Goal: Participate in discussion: Engage in conversation with other users on a specific topic

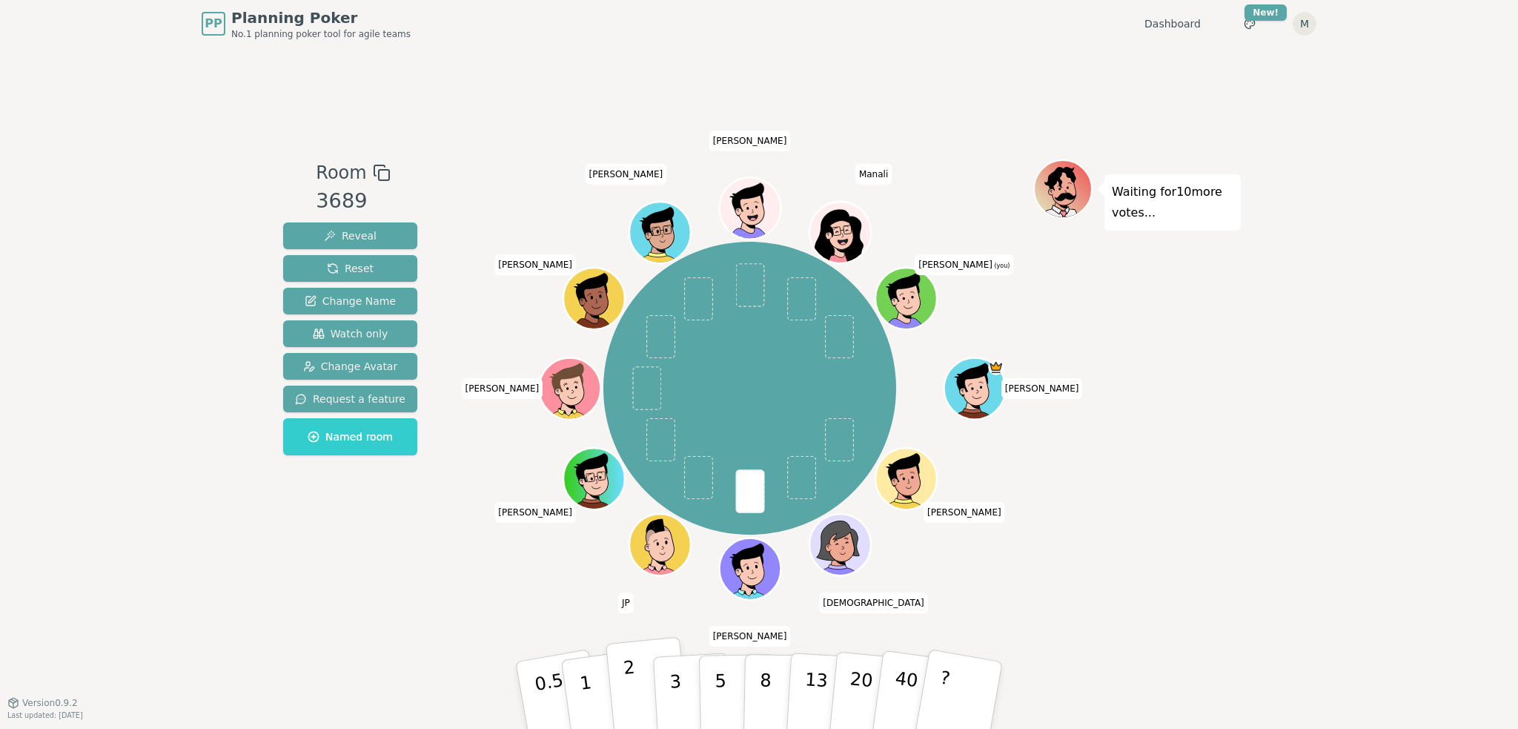
click at [646, 676] on button "2" at bounding box center [648, 696] width 84 height 118
click at [1221, 421] on div "Waiting for 9 more votes..." at bounding box center [1137, 374] width 208 height 431
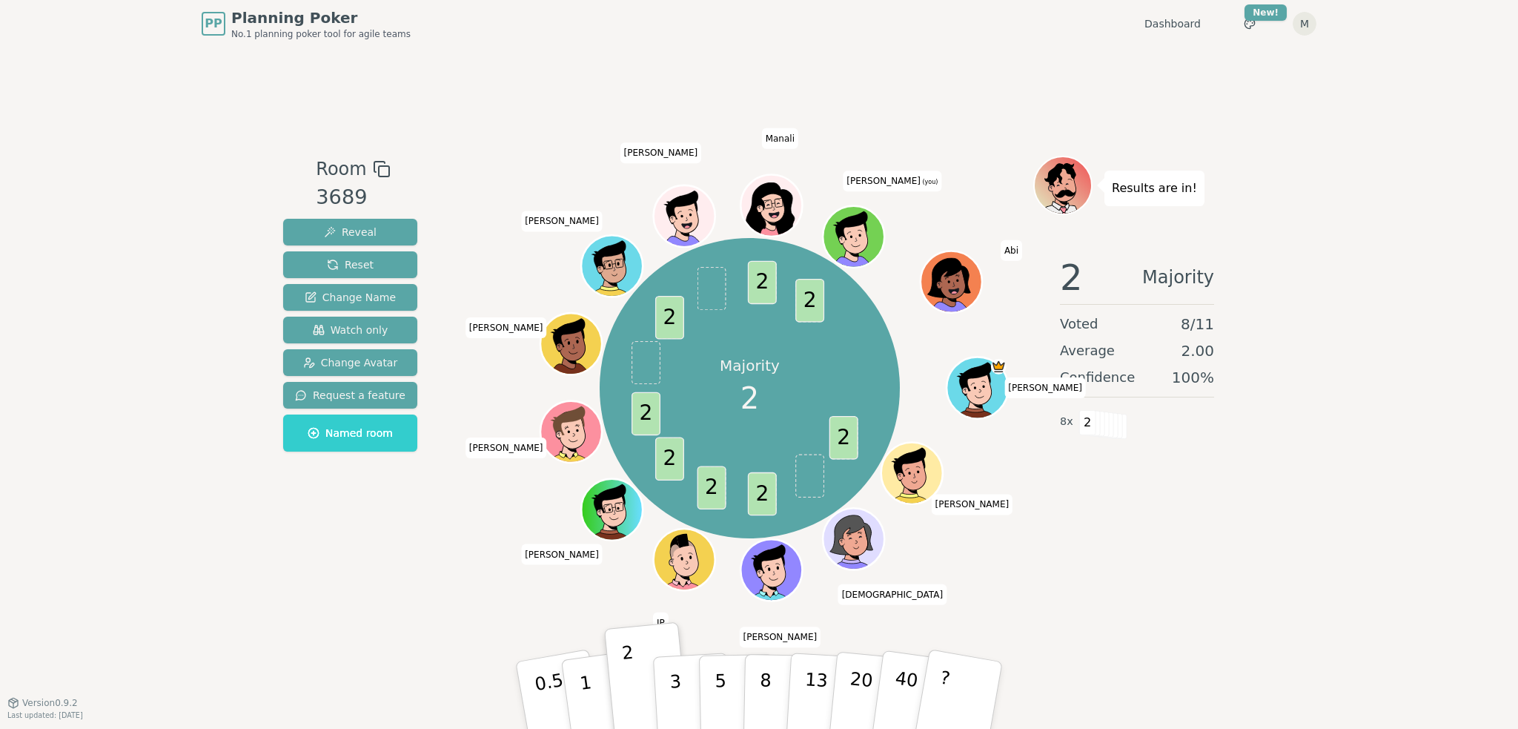
click at [1241, 600] on div "PP Planning Poker No.1 planning poker tool for agile teams Dashboard Toggle the…" at bounding box center [759, 364] width 1518 height 729
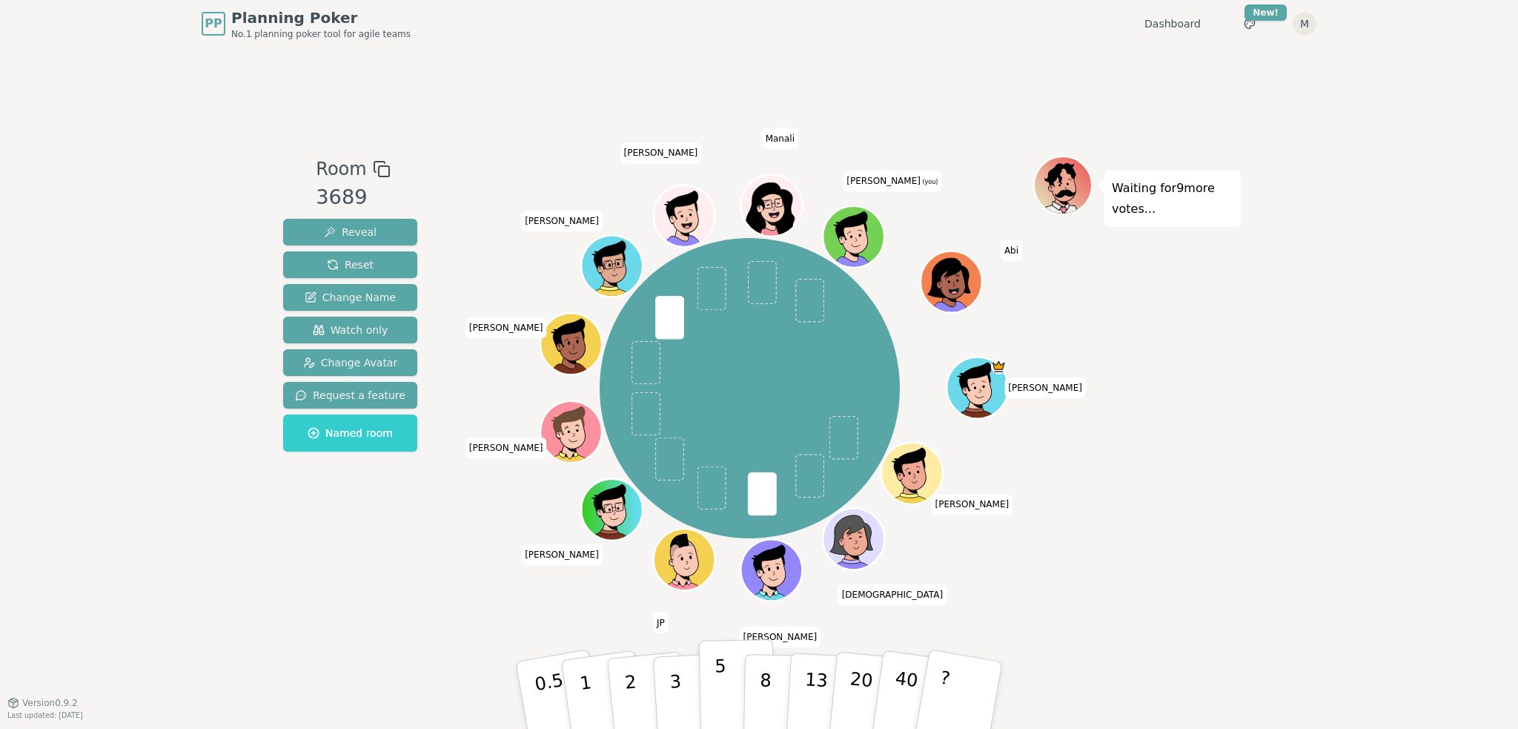
click at [706, 677] on button "5" at bounding box center [737, 695] width 76 height 113
click at [1127, 508] on div "Waiting for 7 more votes..." at bounding box center [1137, 374] width 208 height 437
click at [670, 683] on p "3" at bounding box center [677, 696] width 16 height 81
click at [1315, 614] on div "PP Planning Poker No.1 planning poker tool for agile teams Dashboard Toggle the…" at bounding box center [759, 364] width 1518 height 729
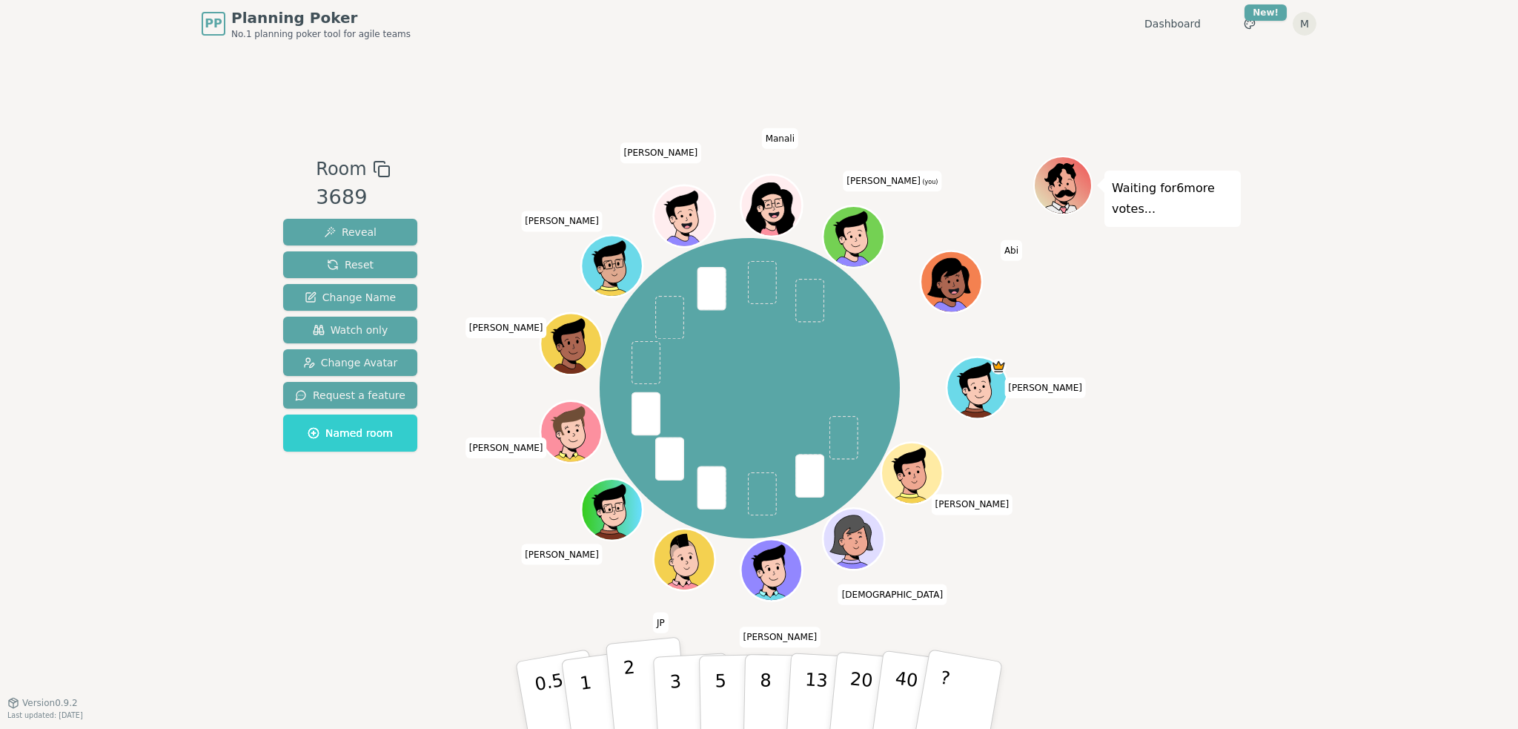
click at [632, 711] on p "2" at bounding box center [632, 697] width 19 height 81
click at [1354, 384] on div "PP Planning Poker No.1 planning poker tool for agile teams Dashboard Toggle the…" at bounding box center [759, 364] width 1518 height 729
click at [1111, 387] on div "Waiting for 10 more votes..." at bounding box center [1137, 374] width 208 height 437
click at [620, 685] on button "2" at bounding box center [648, 696] width 84 height 118
click at [1290, 511] on div "PP Planning Poker No.1 planning poker tool for agile teams Dashboard Toggle the…" at bounding box center [759, 364] width 1518 height 729
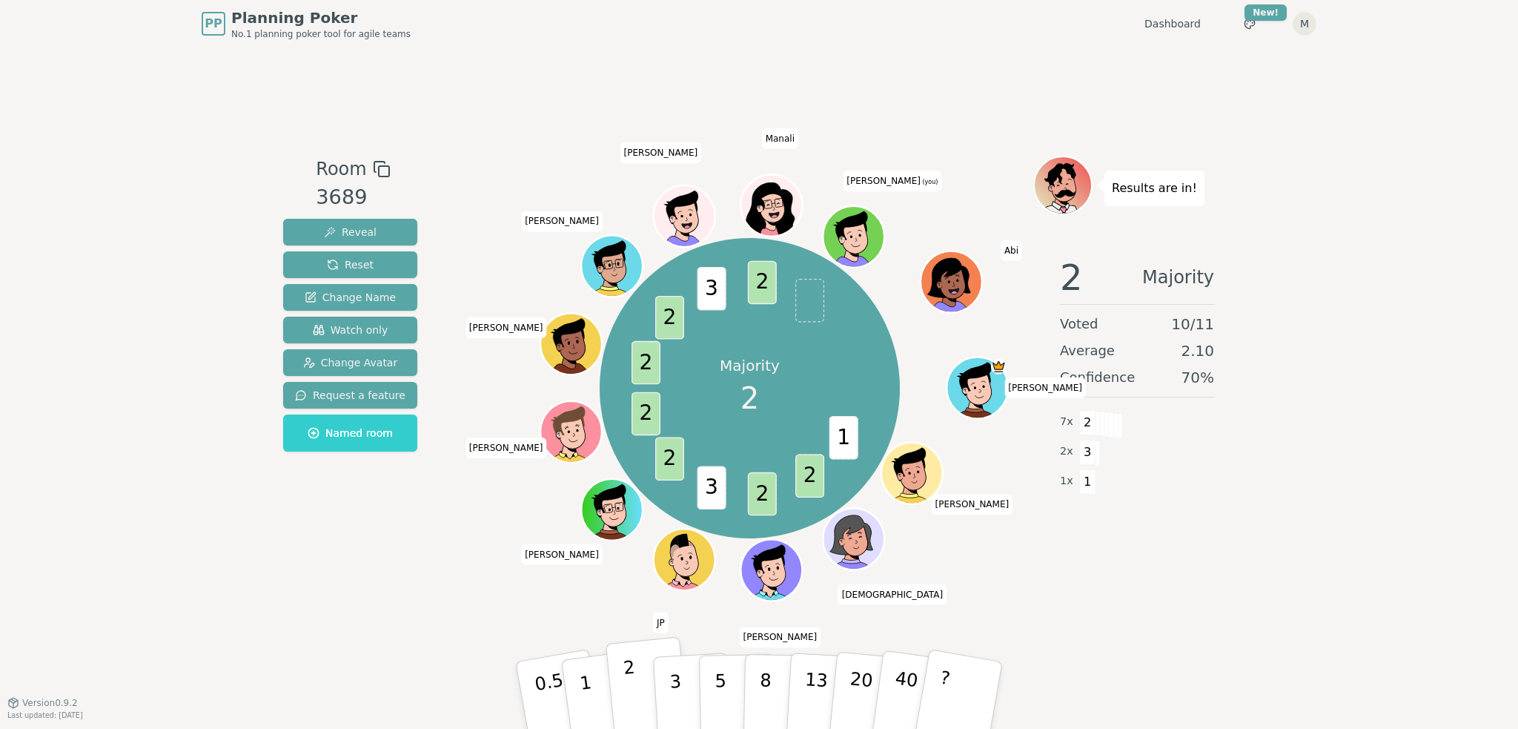
click at [647, 678] on button "2" at bounding box center [648, 696] width 84 height 118
click at [1250, 623] on div "PP Planning Poker No.1 planning poker tool for agile teams Dashboard Toggle the…" at bounding box center [759, 364] width 1518 height 729
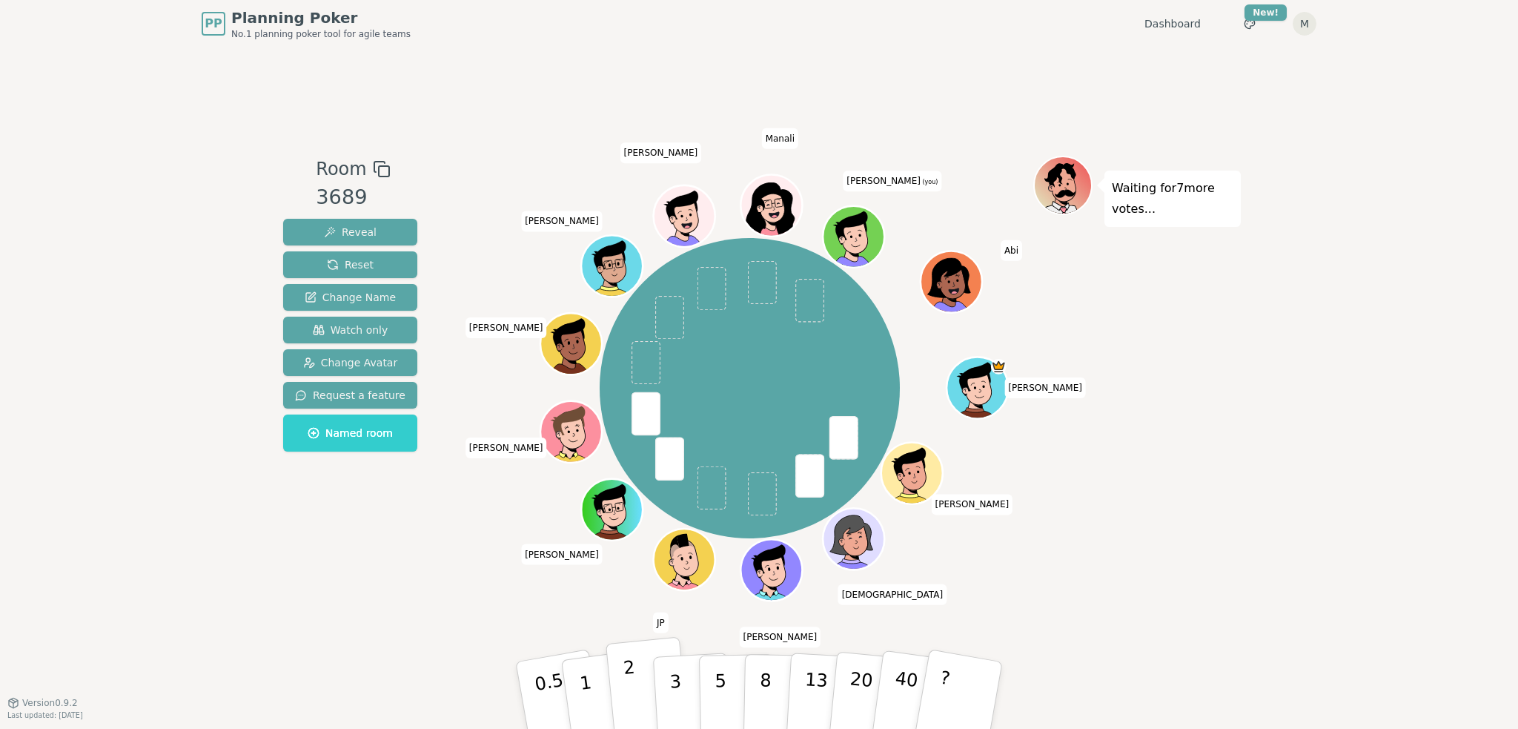
click at [634, 693] on button "2" at bounding box center [648, 696] width 84 height 118
click at [1157, 515] on div "Waiting for 5 more votes..." at bounding box center [1137, 374] width 208 height 437
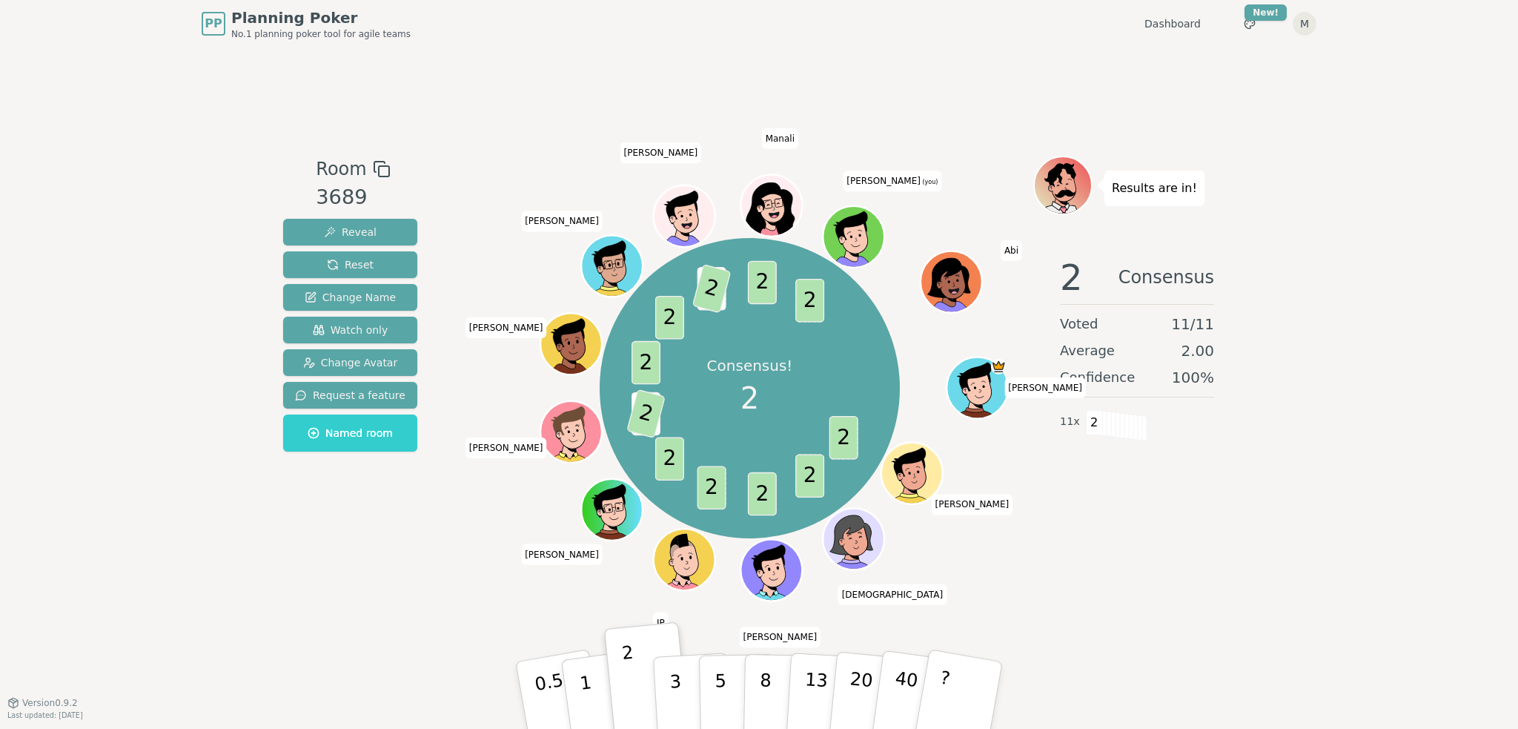
click at [1192, 609] on div "Room 3689 Reveal Reset Change Name Watch only Change Avatar Request a feature N…" at bounding box center [759, 374] width 964 height 654
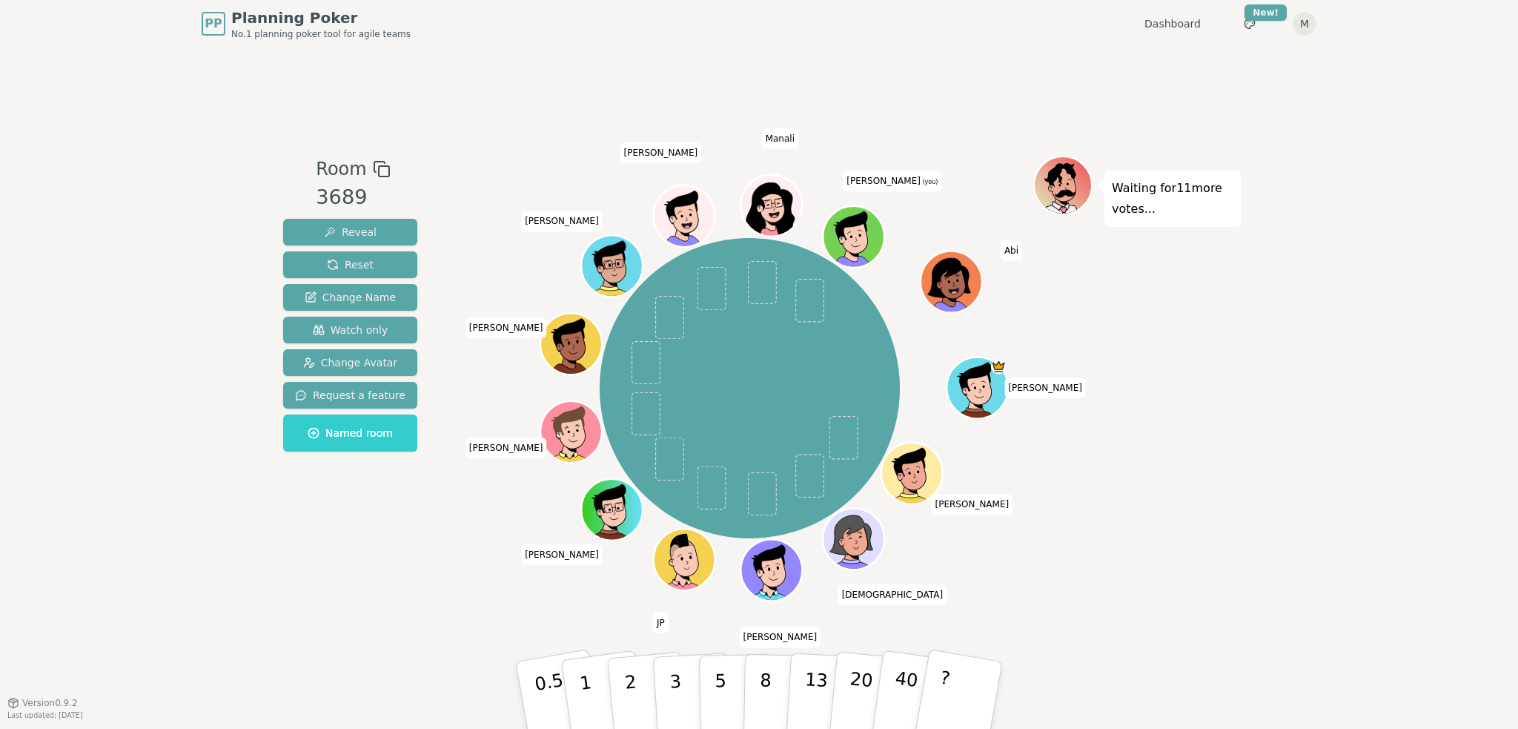
click at [848, 235] on icon at bounding box center [856, 236] width 60 height 7
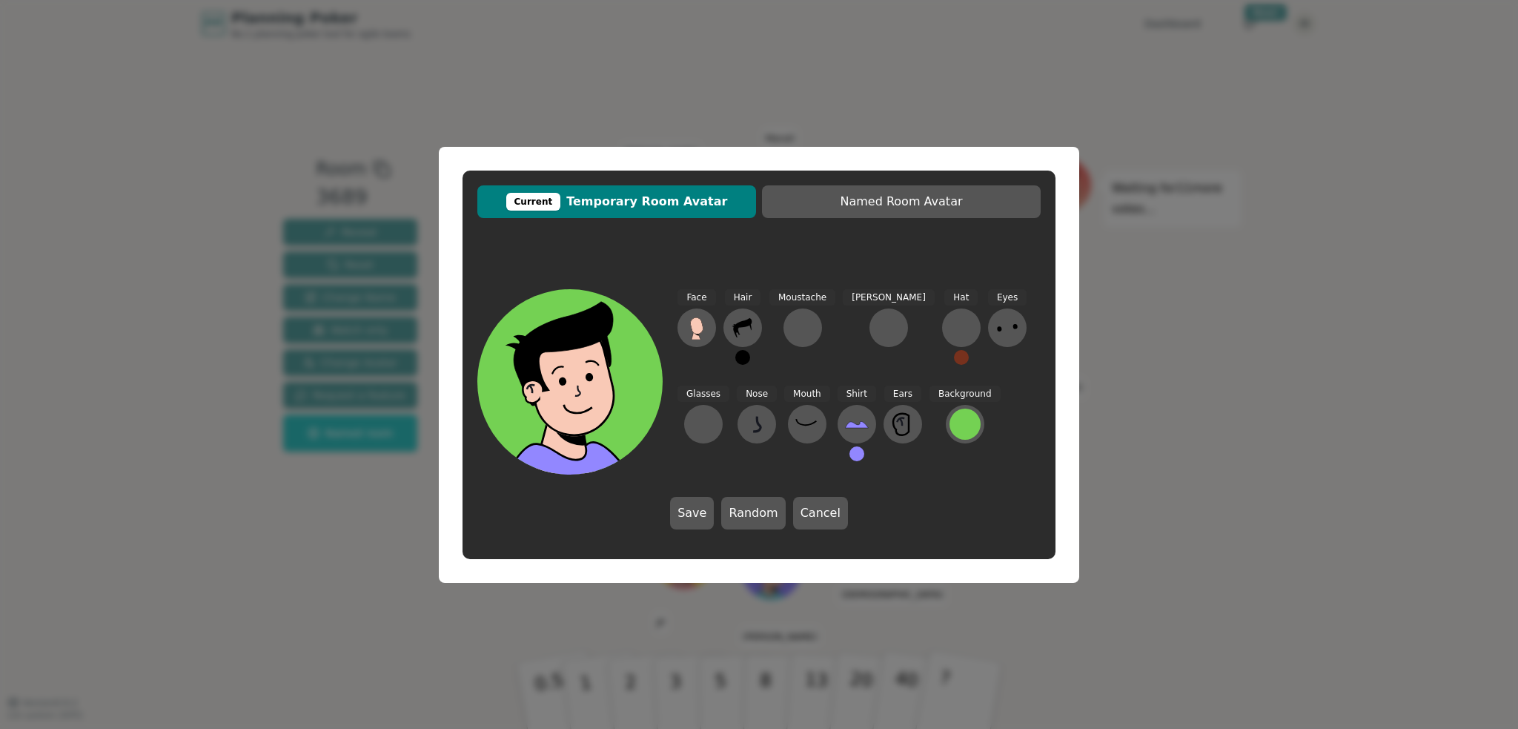
click at [1305, 221] on div "Current Temporary Room Avatar Named Room Avatar Face Hair Moustache [PERSON_NAM…" at bounding box center [759, 364] width 1518 height 729
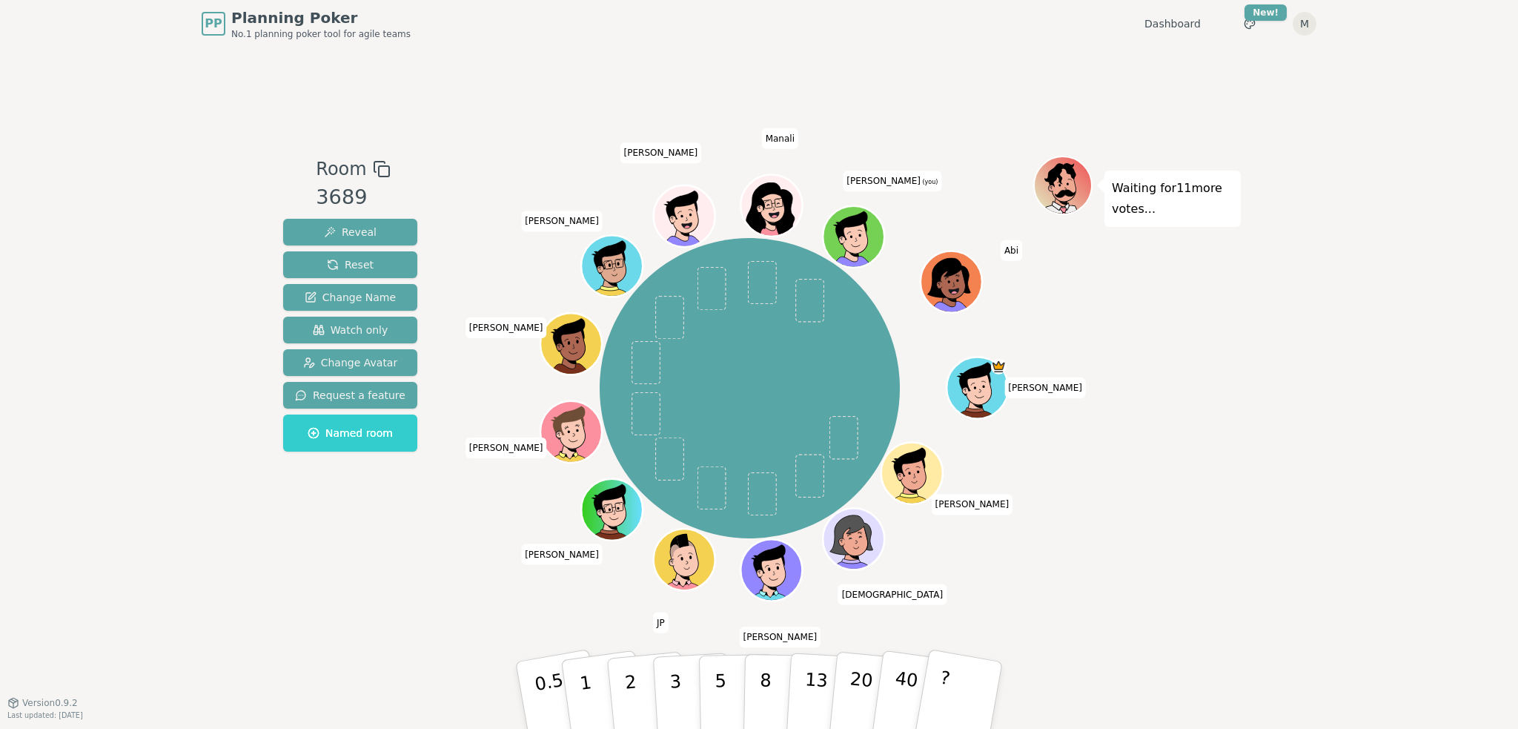
click at [373, 174] on icon at bounding box center [382, 169] width 18 height 18
click at [344, 173] on span "Room" at bounding box center [341, 169] width 50 height 27
click at [342, 174] on span "Room" at bounding box center [341, 169] width 50 height 27
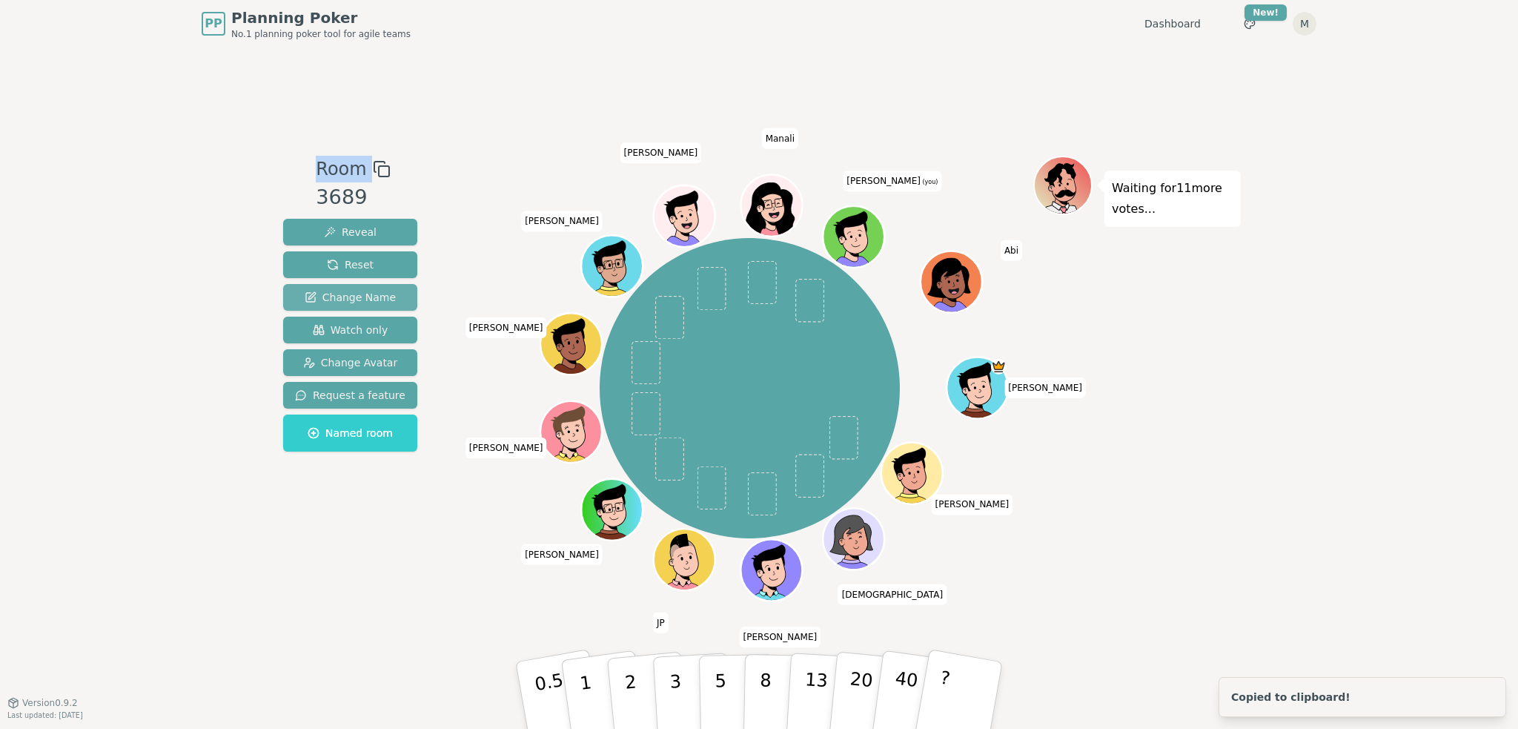
click at [336, 290] on span "Change Name" at bounding box center [350, 297] width 91 height 15
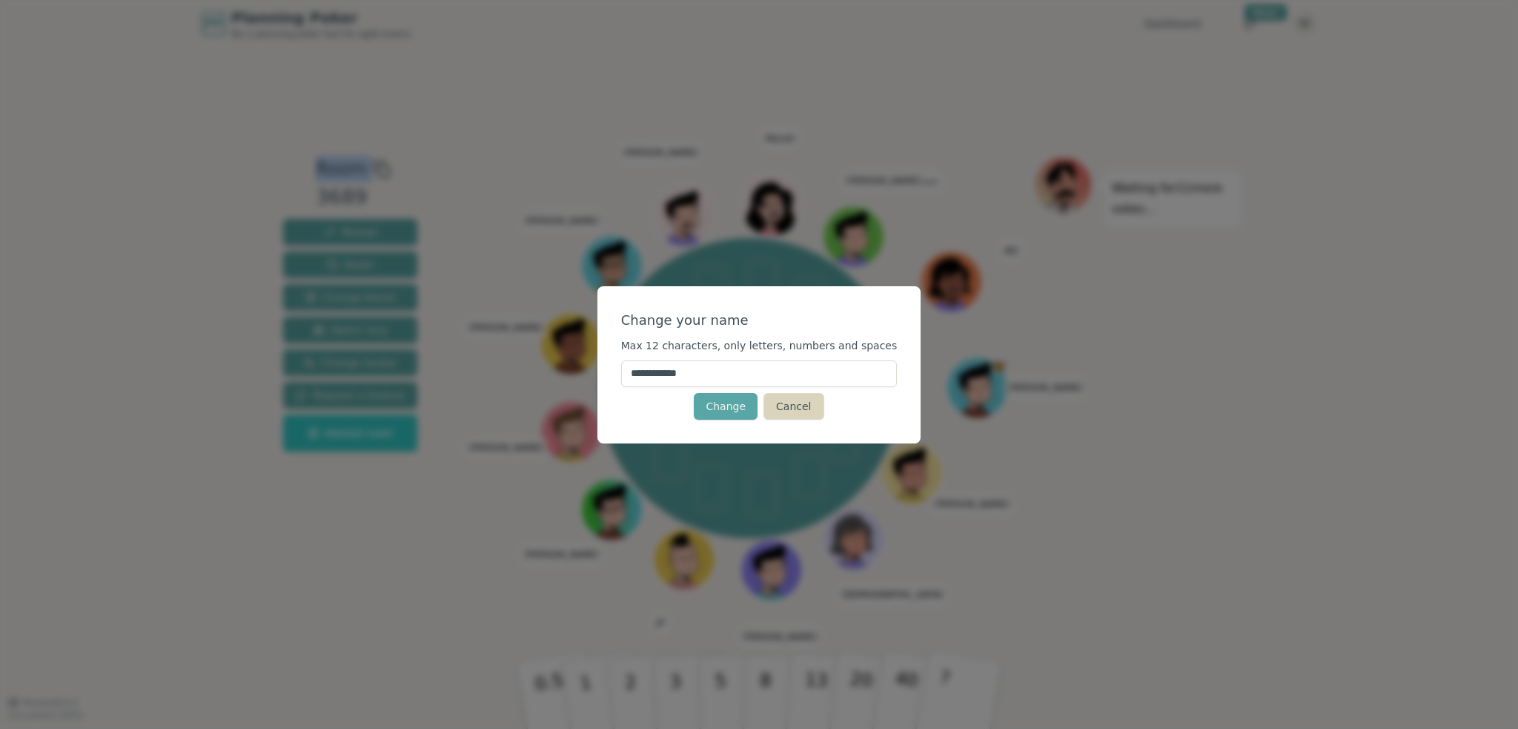
click at [812, 408] on button "Cancel" at bounding box center [793, 406] width 60 height 27
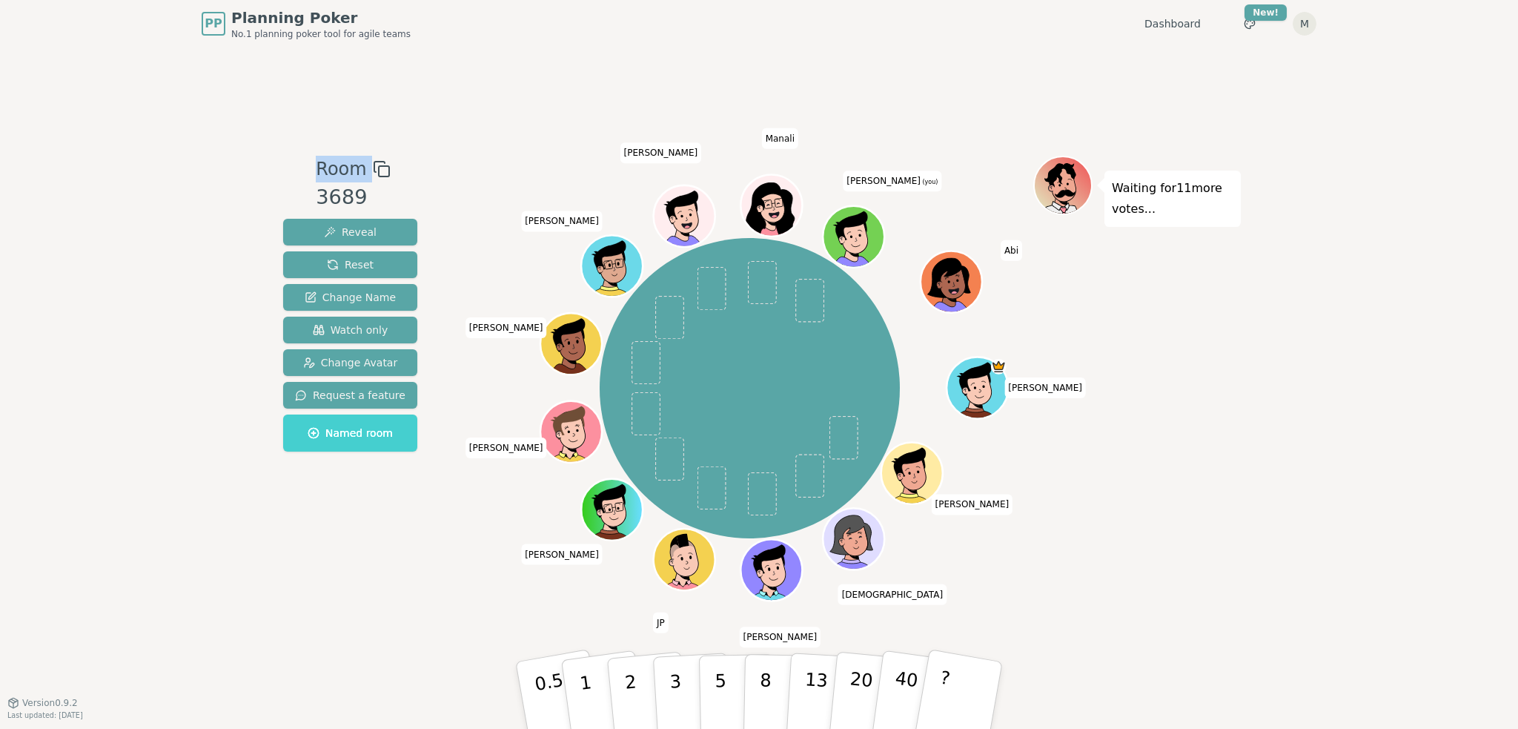
click at [318, 440] on span "Named room" at bounding box center [350, 432] width 85 height 15
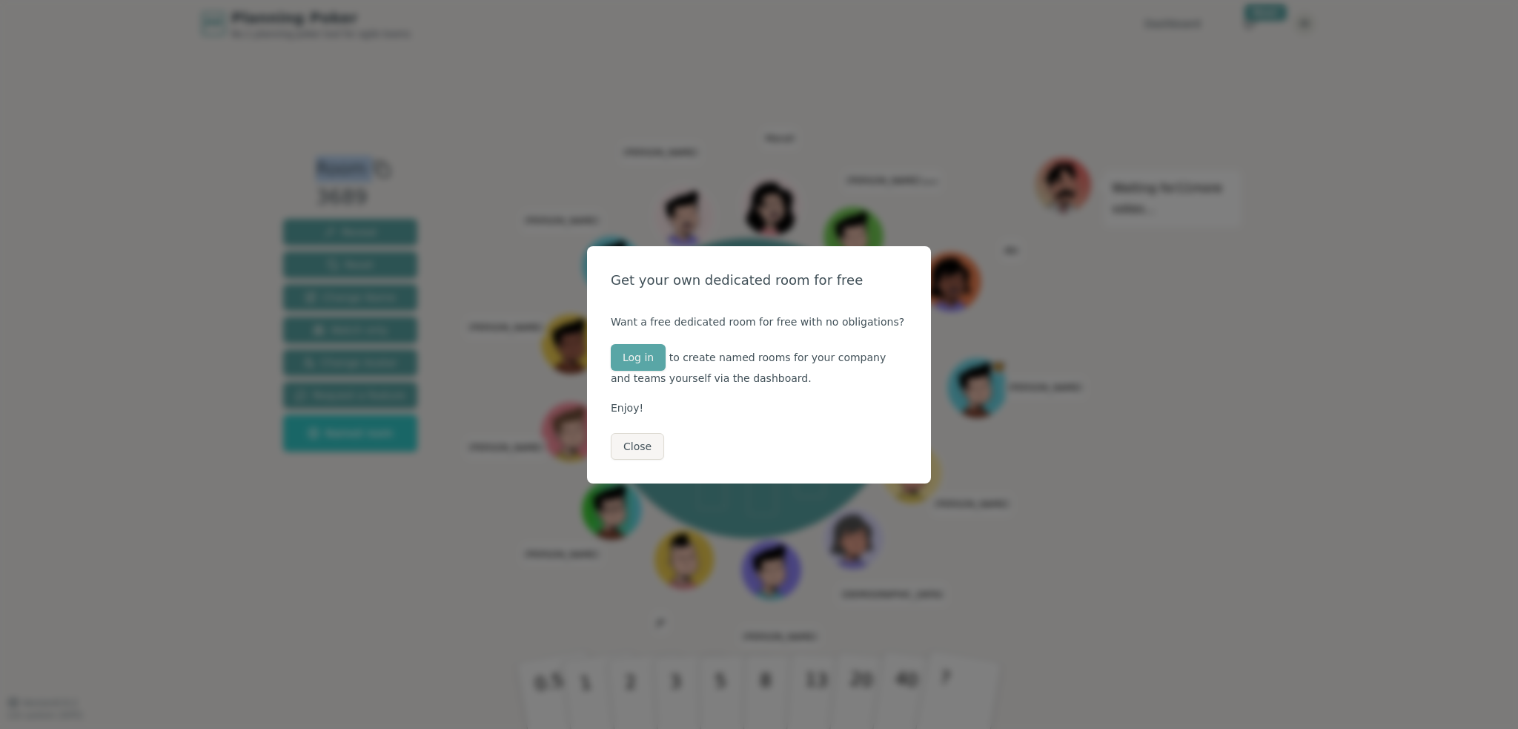
click at [619, 440] on button "Close" at bounding box center [637, 446] width 53 height 27
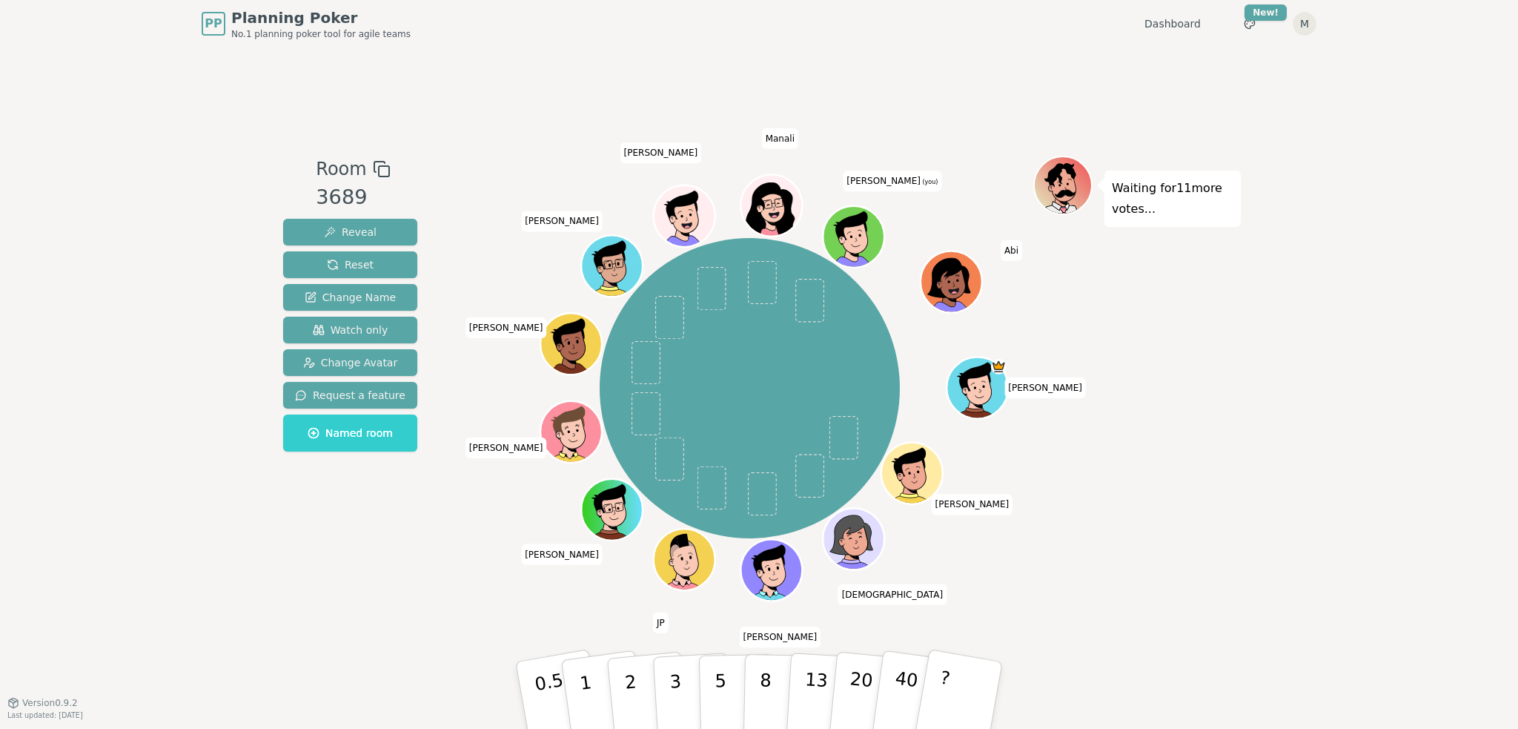
click at [1342, 130] on div "PP Planning Poker No.1 planning poker tool for agile teams Dashboard Toggle the…" at bounding box center [759, 364] width 1518 height 729
click at [1263, 11] on html "PP Planning Poker No.1 planning poker tool for agile teams Dashboard Toggle the…" at bounding box center [759, 364] width 1518 height 729
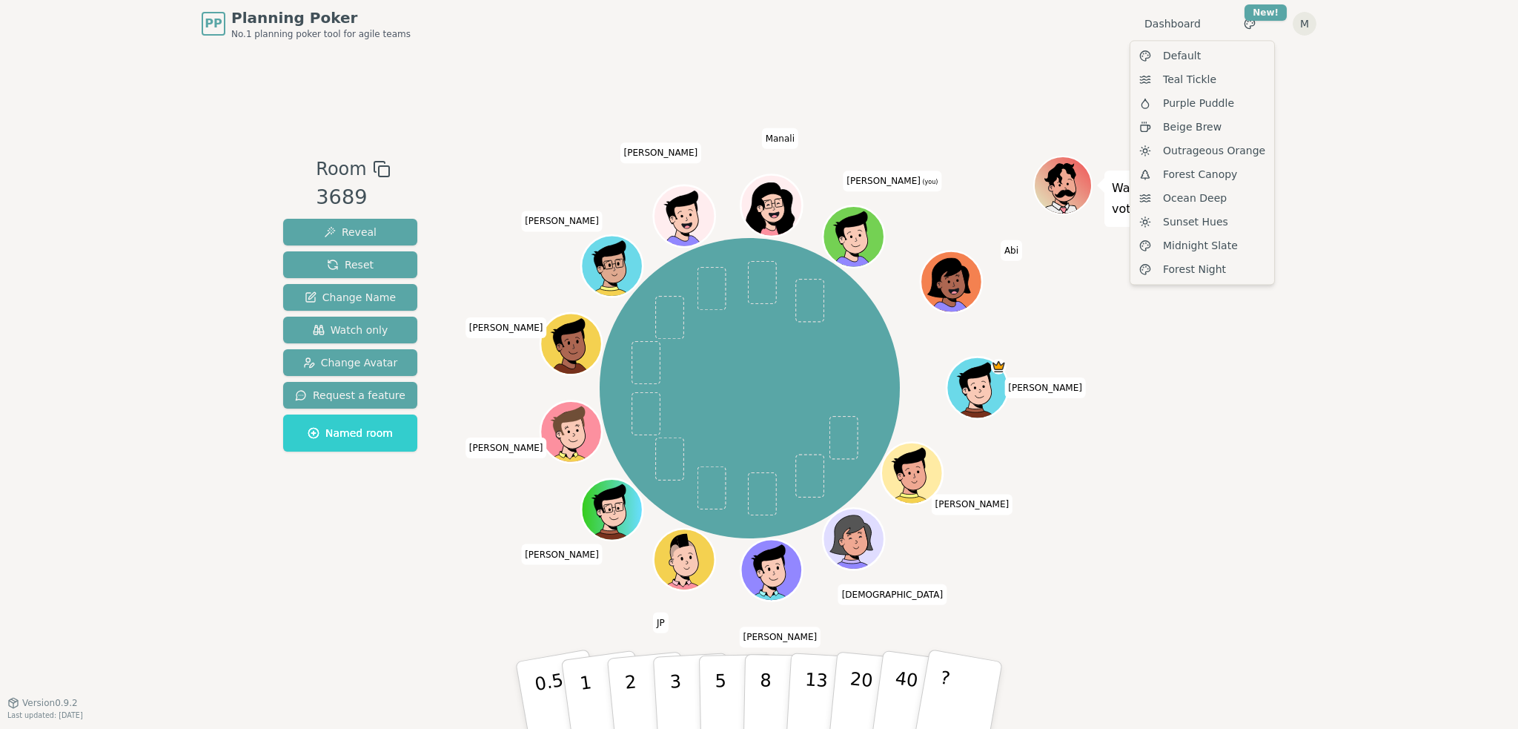
click at [1248, 390] on html "PP Planning Poker No.1 planning poker tool for agile teams Dashboard Toggle the…" at bounding box center [759, 364] width 1518 height 729
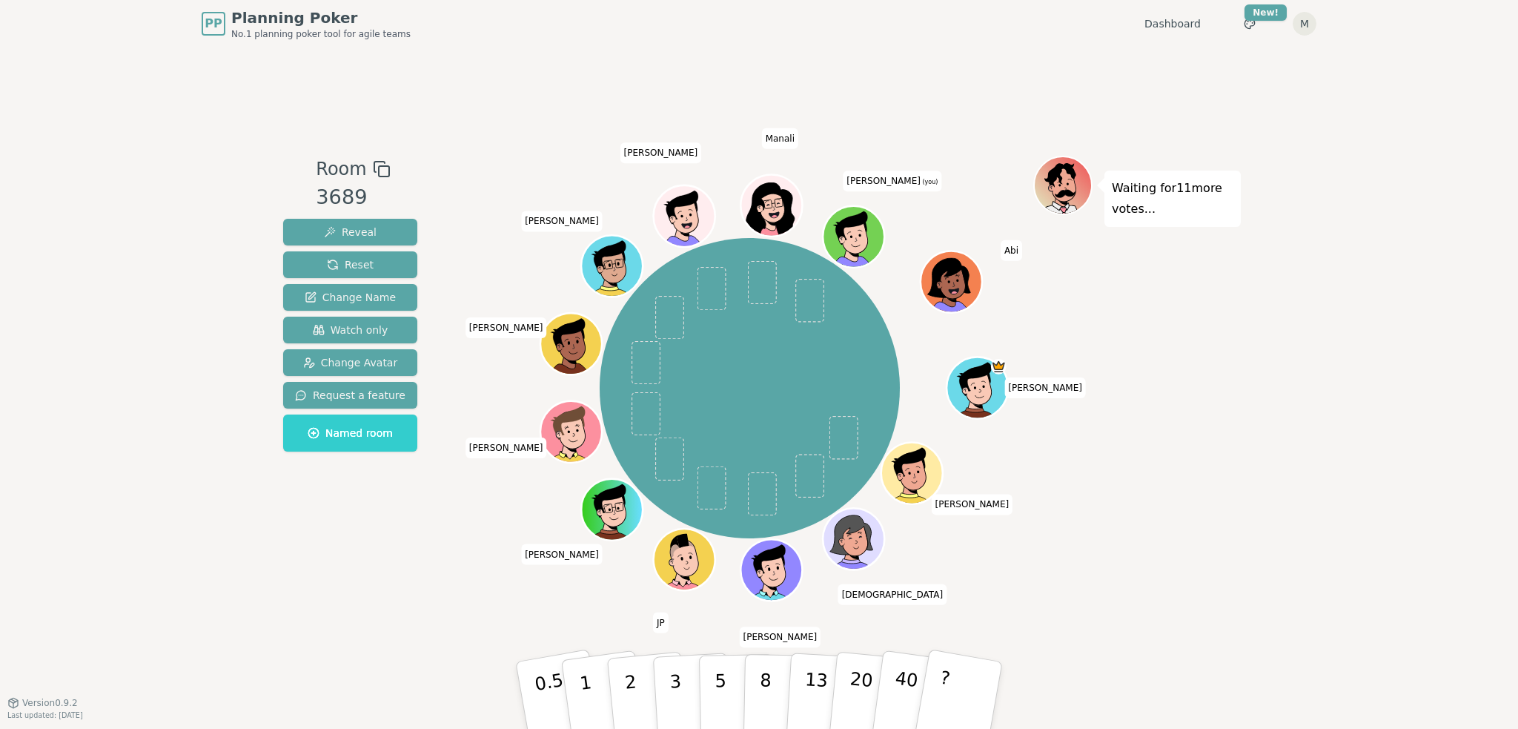
click at [869, 239] on div at bounding box center [856, 256] width 60 height 54
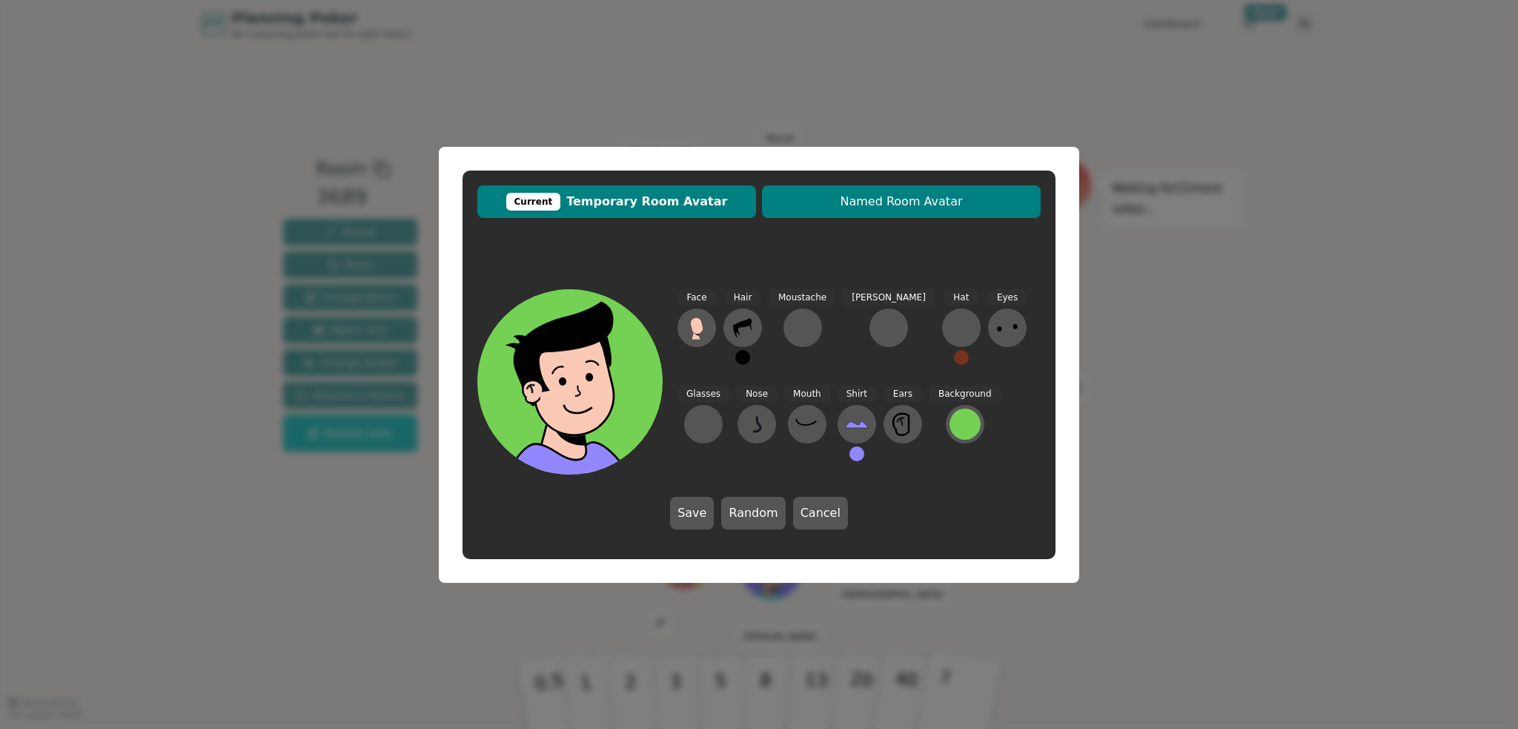
click at [884, 186] on button "Named Room Avatar" at bounding box center [901, 201] width 279 height 33
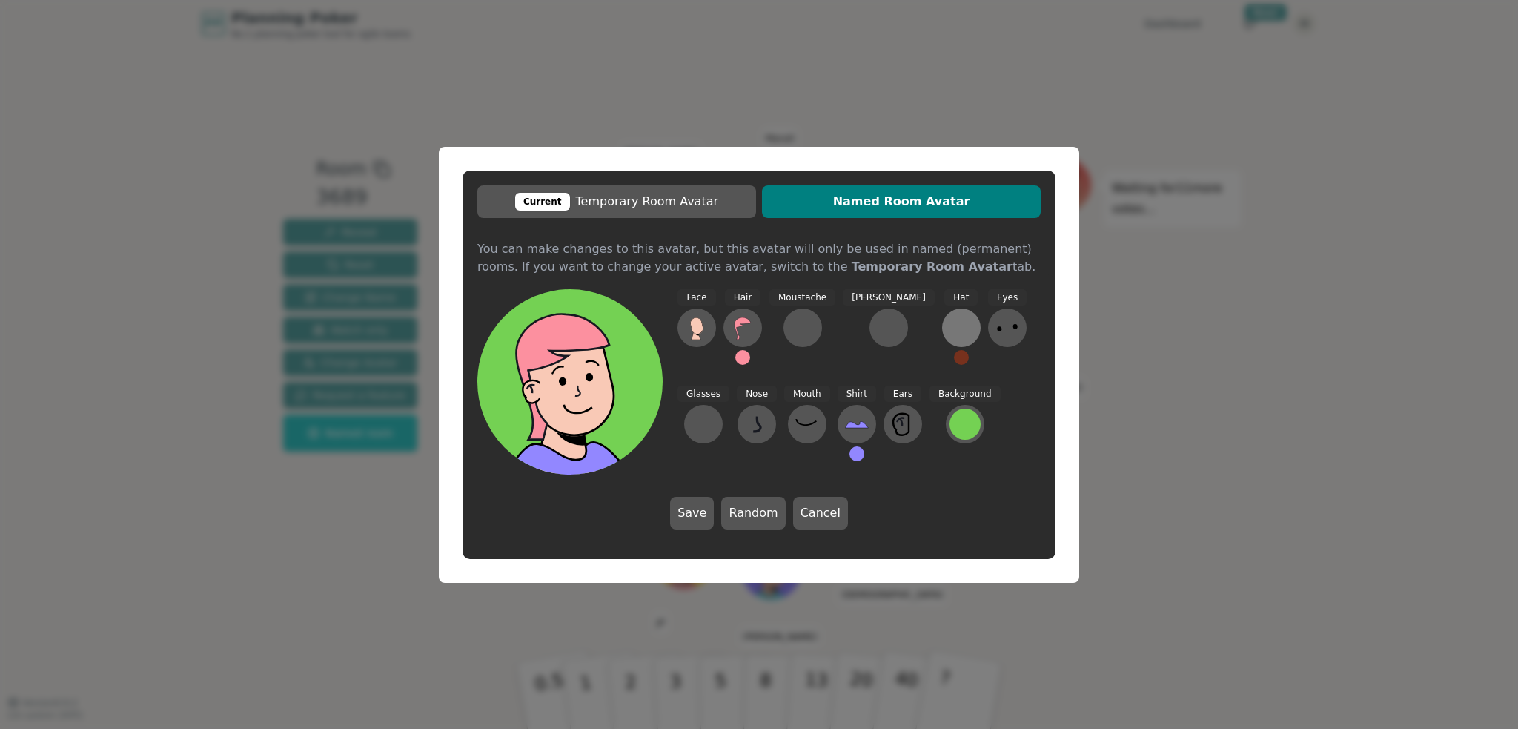
click at [949, 327] on div at bounding box center [961, 328] width 24 height 24
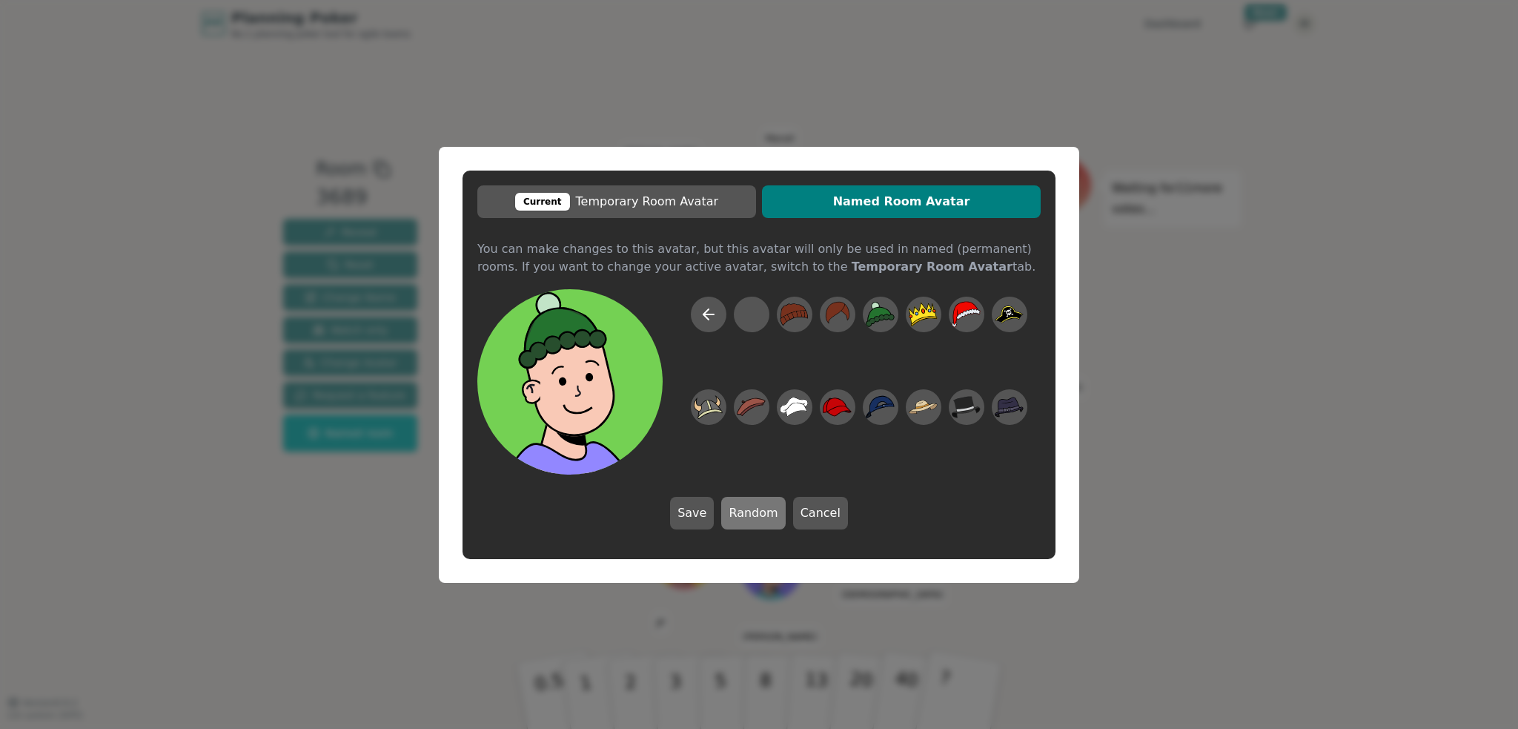
click at [771, 514] on button "Random" at bounding box center [753, 513] width 64 height 33
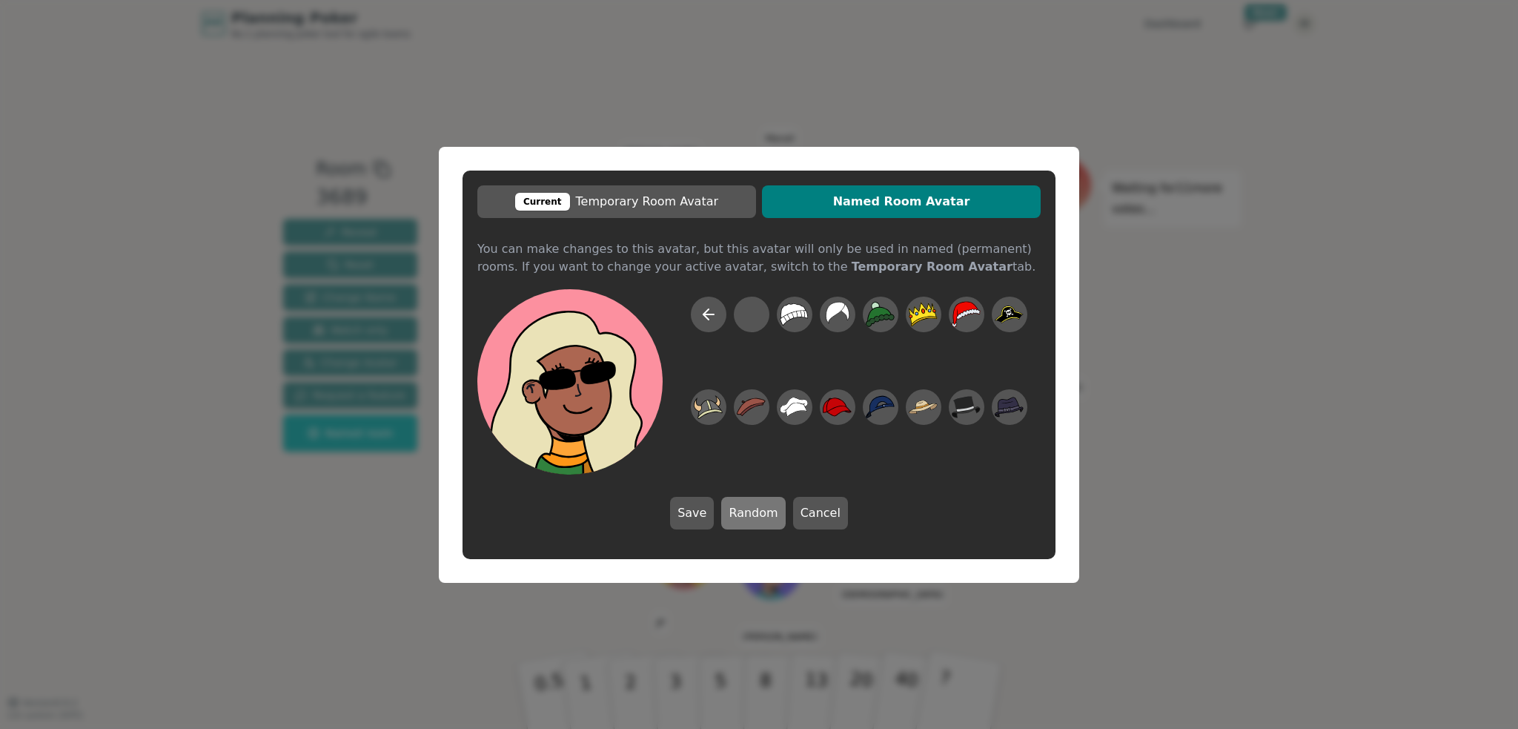
click at [771, 514] on button "Random" at bounding box center [753, 513] width 64 height 33
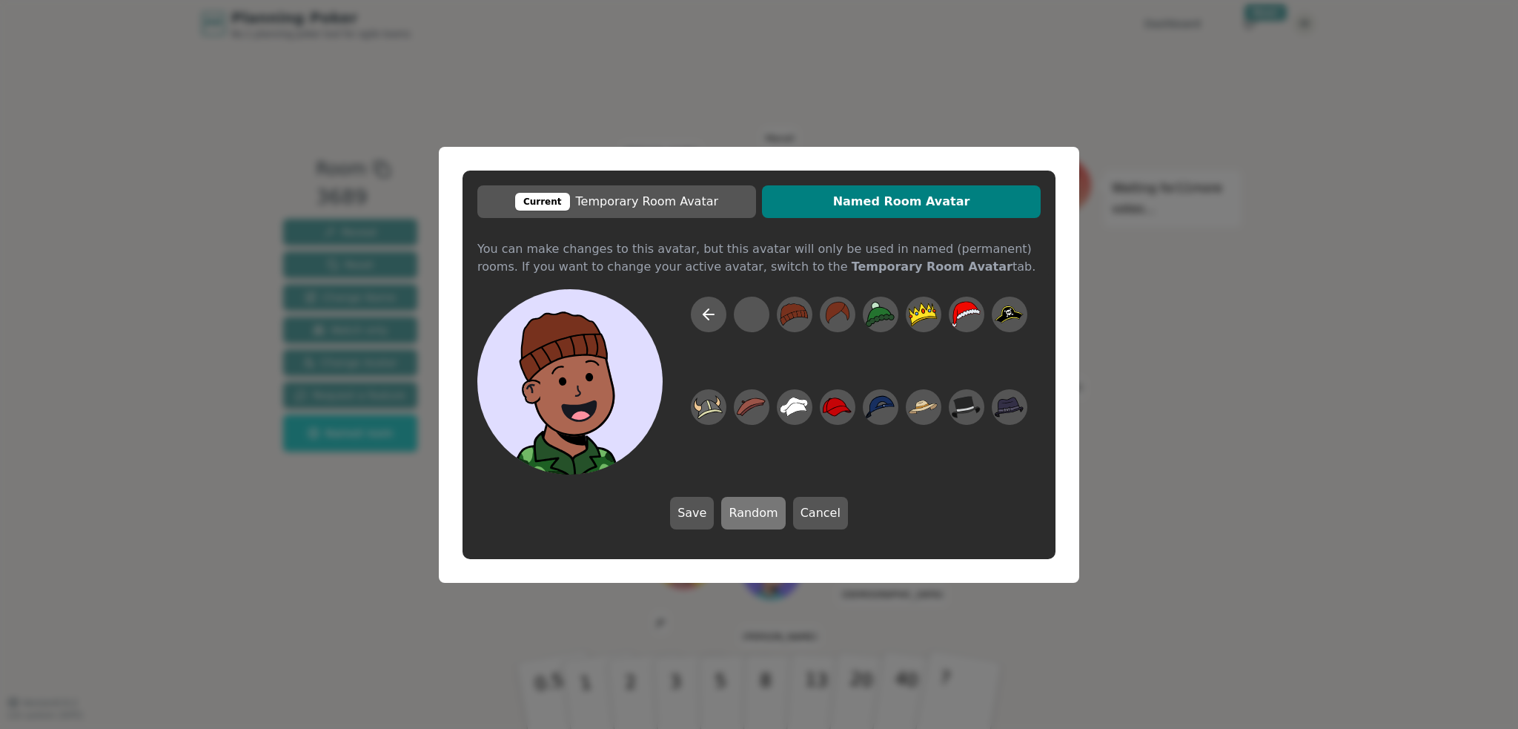
click at [771, 514] on button "Random" at bounding box center [753, 513] width 64 height 33
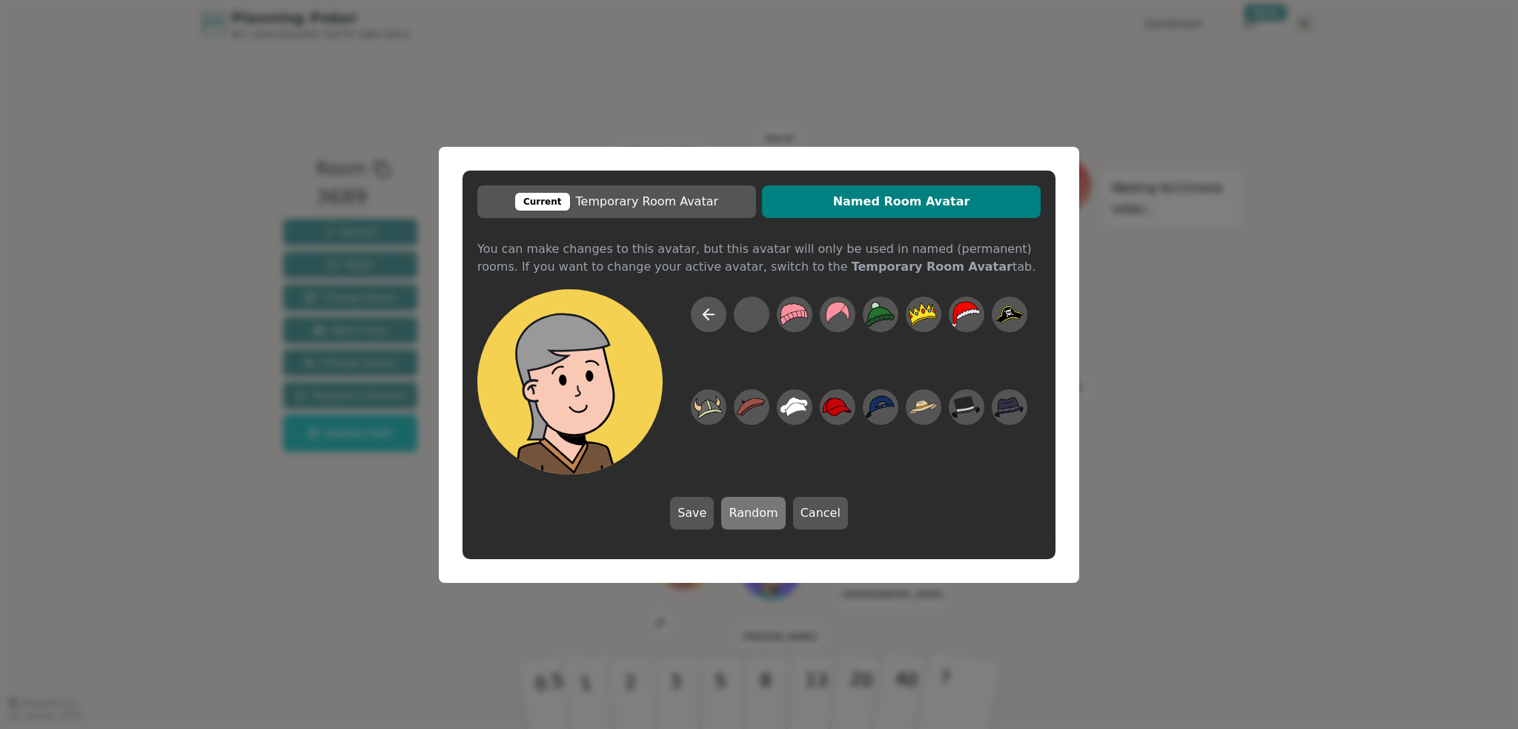
click at [771, 514] on button "Random" at bounding box center [753, 513] width 64 height 33
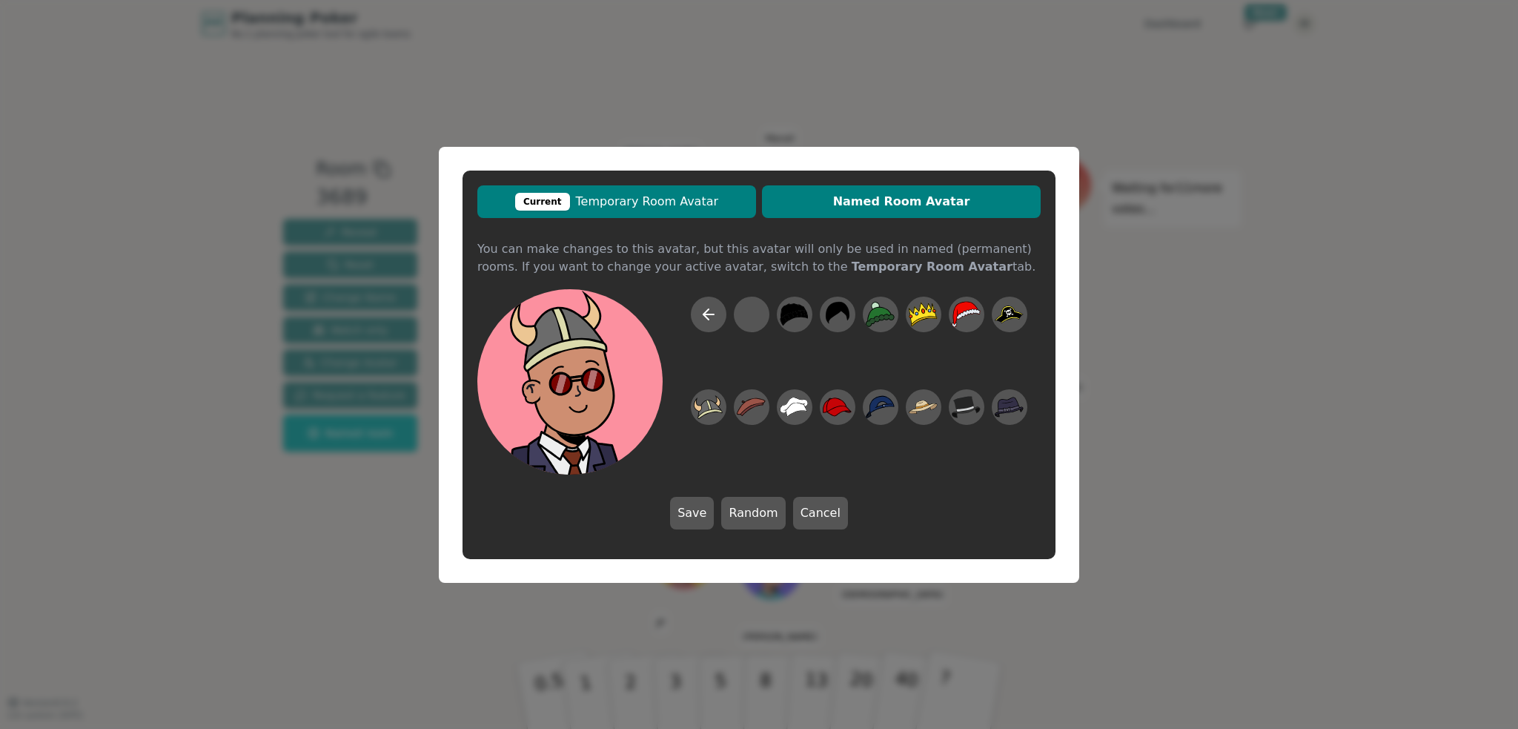
click at [643, 193] on span "Current Temporary Room Avatar" at bounding box center [617, 202] width 264 height 18
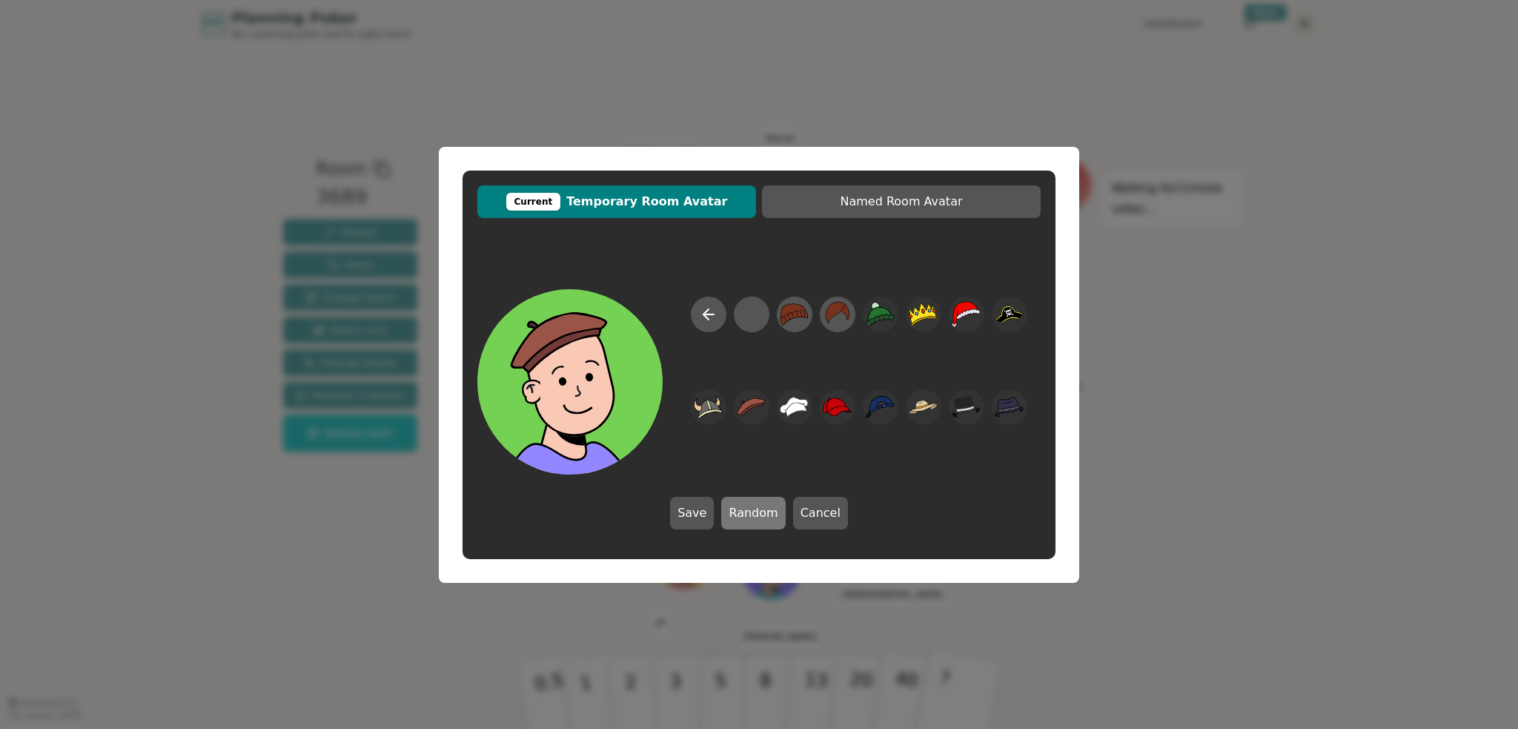
click at [759, 497] on button "Random" at bounding box center [753, 513] width 64 height 33
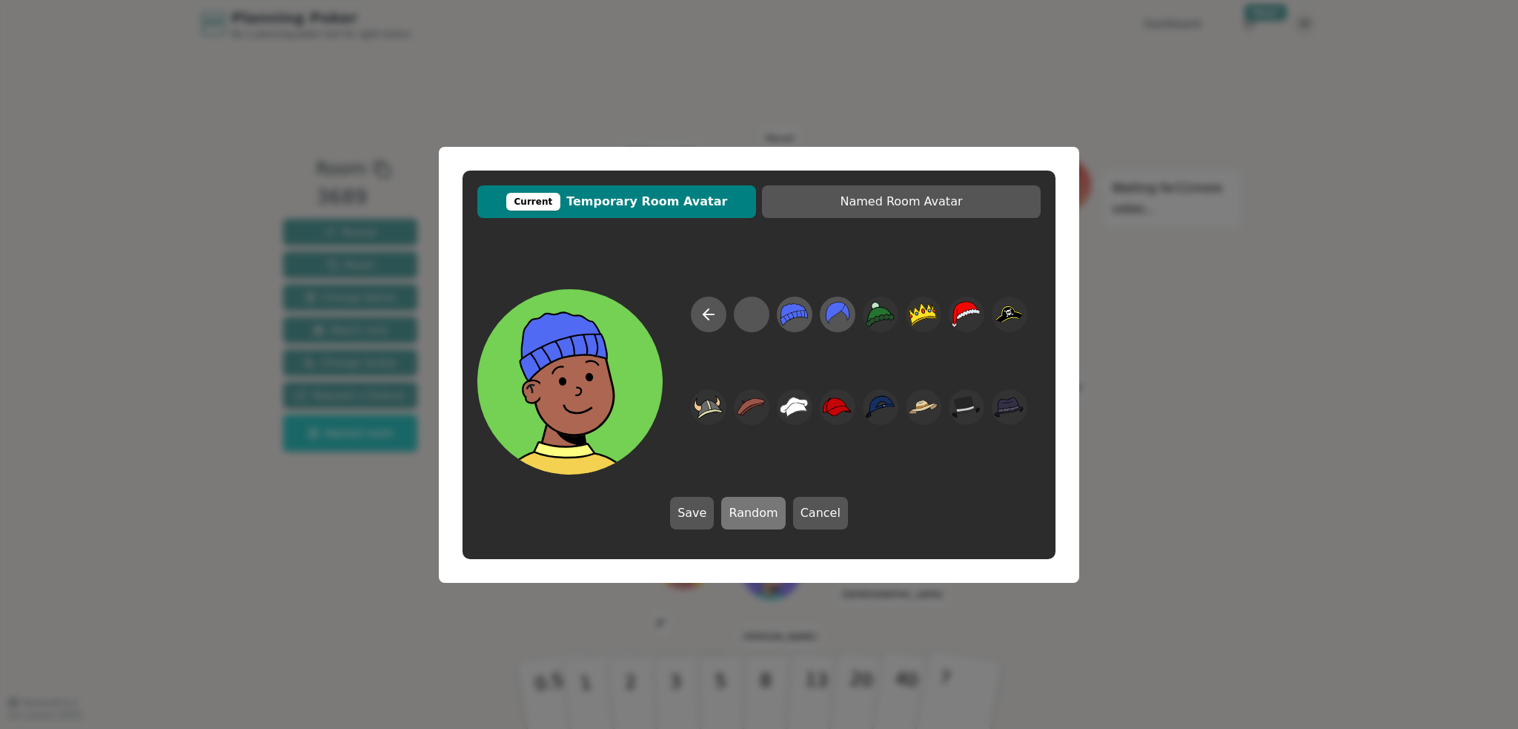
click at [752, 515] on button "Random" at bounding box center [753, 513] width 64 height 33
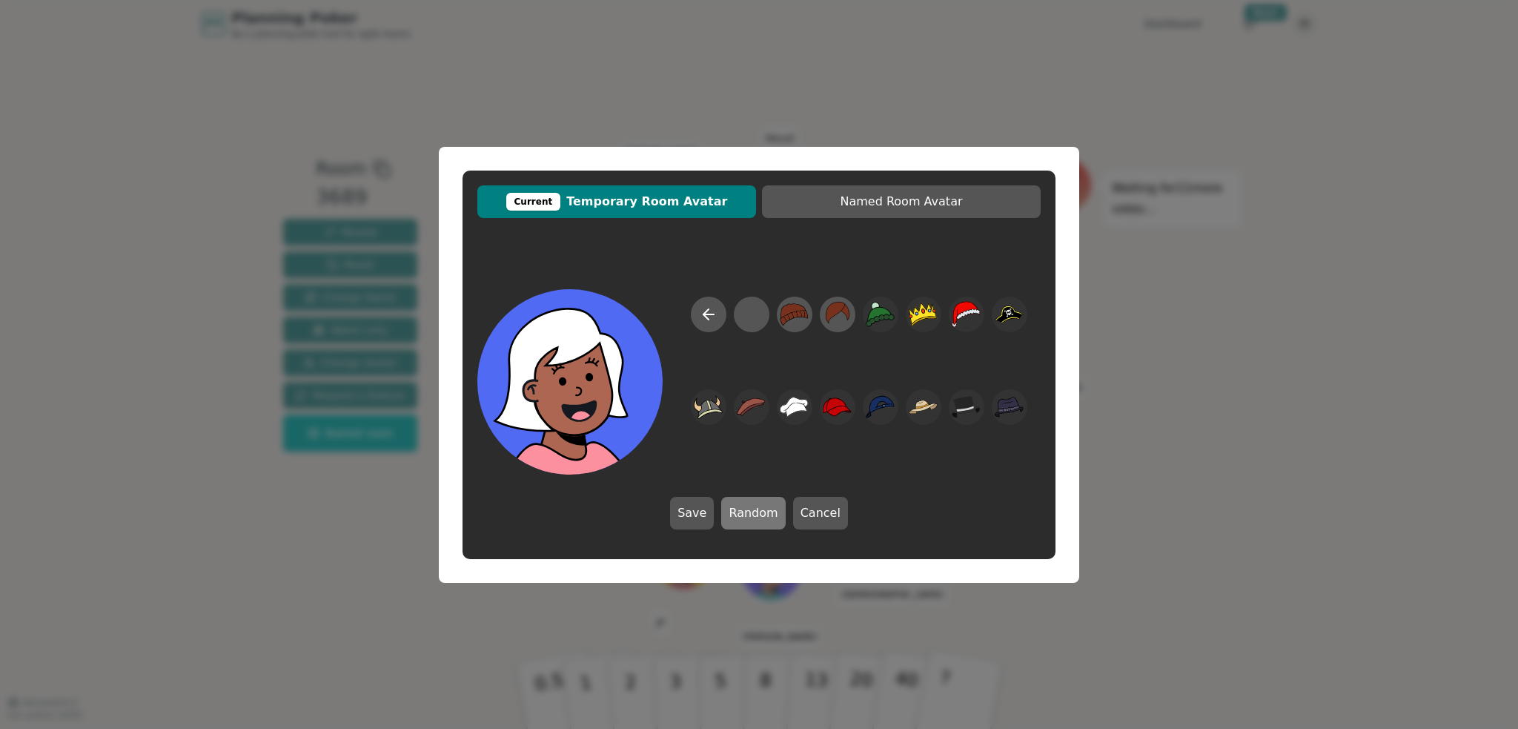
click at [752, 515] on button "Random" at bounding box center [753, 513] width 64 height 33
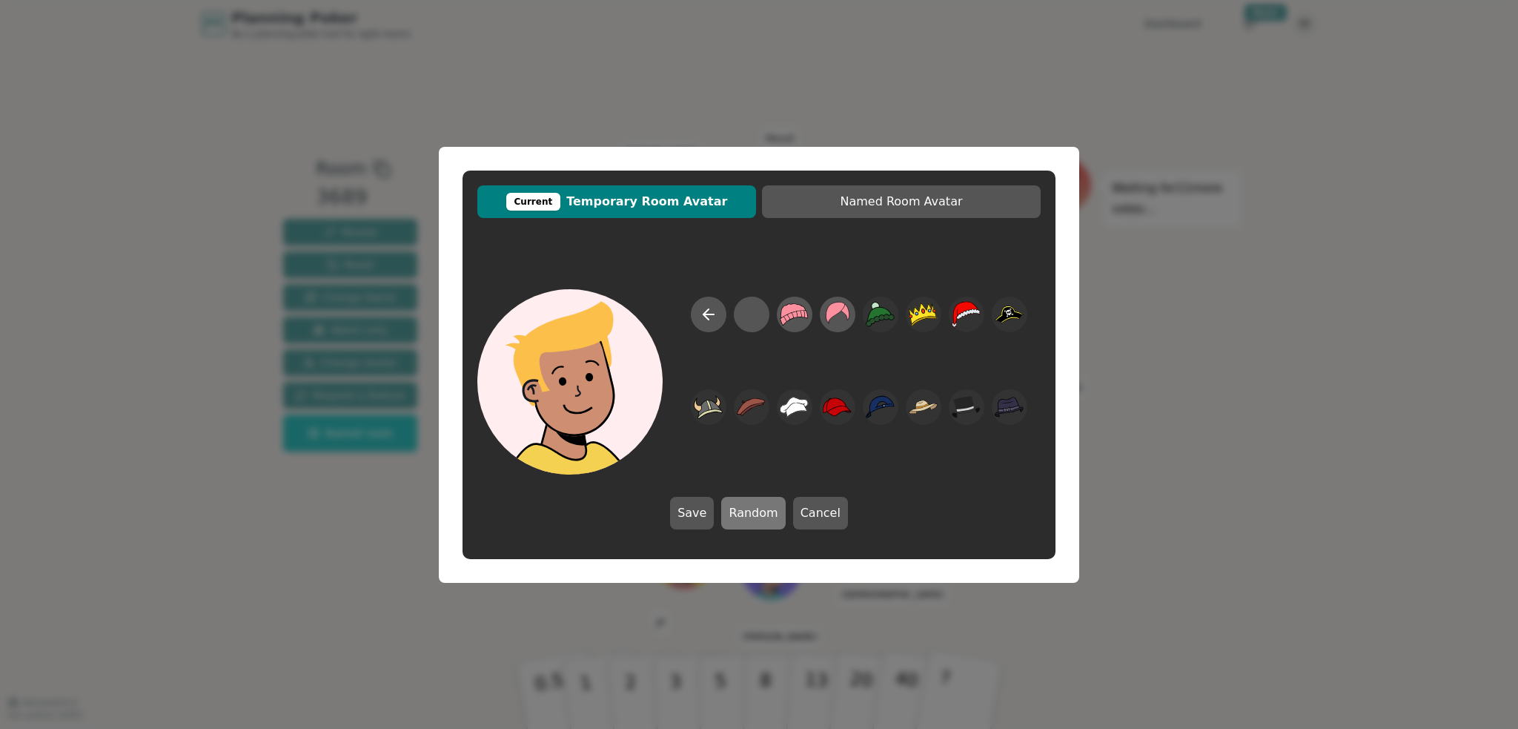
click at [752, 515] on button "Random" at bounding box center [753, 513] width 64 height 33
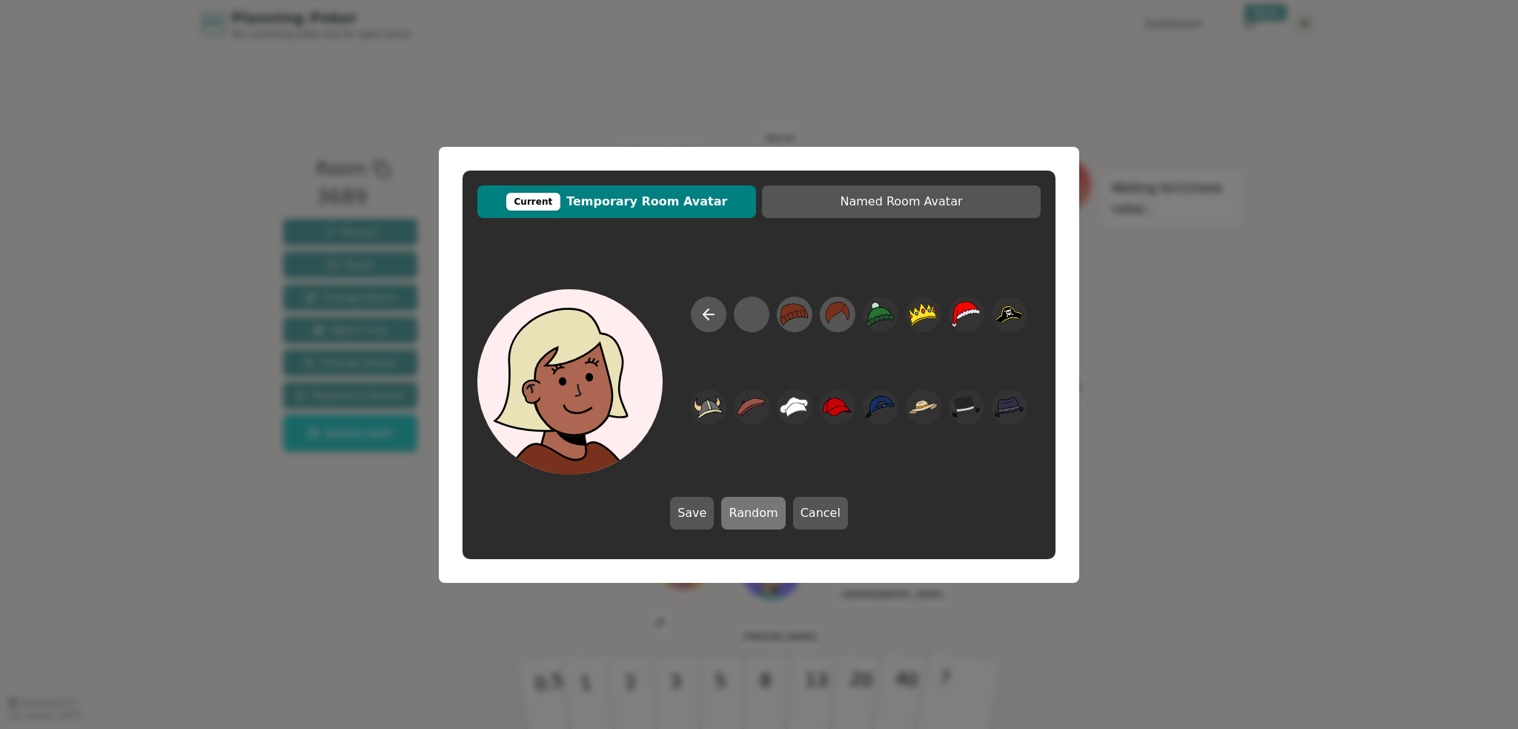
click at [752, 515] on button "Random" at bounding box center [753, 513] width 64 height 33
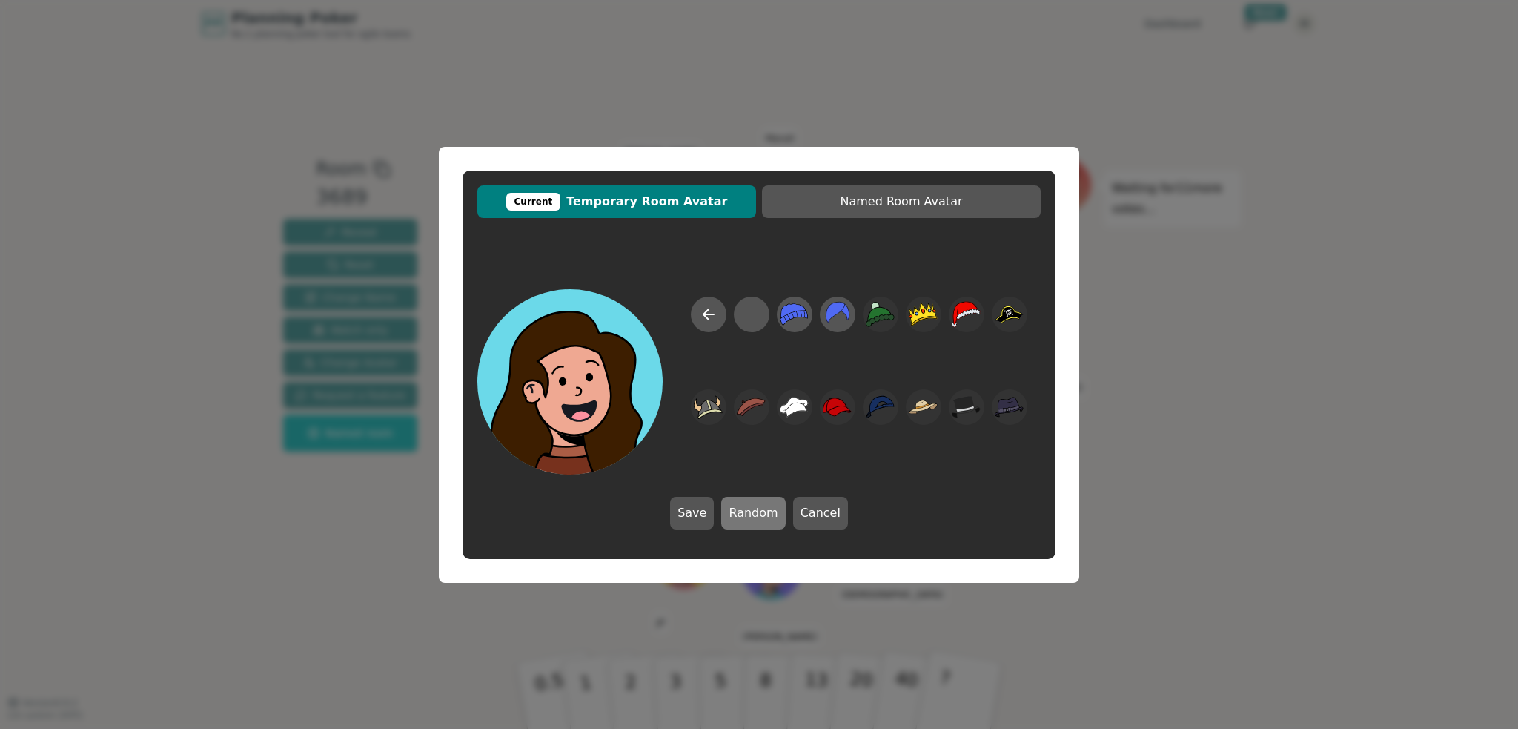
click at [752, 515] on button "Random" at bounding box center [753, 513] width 64 height 33
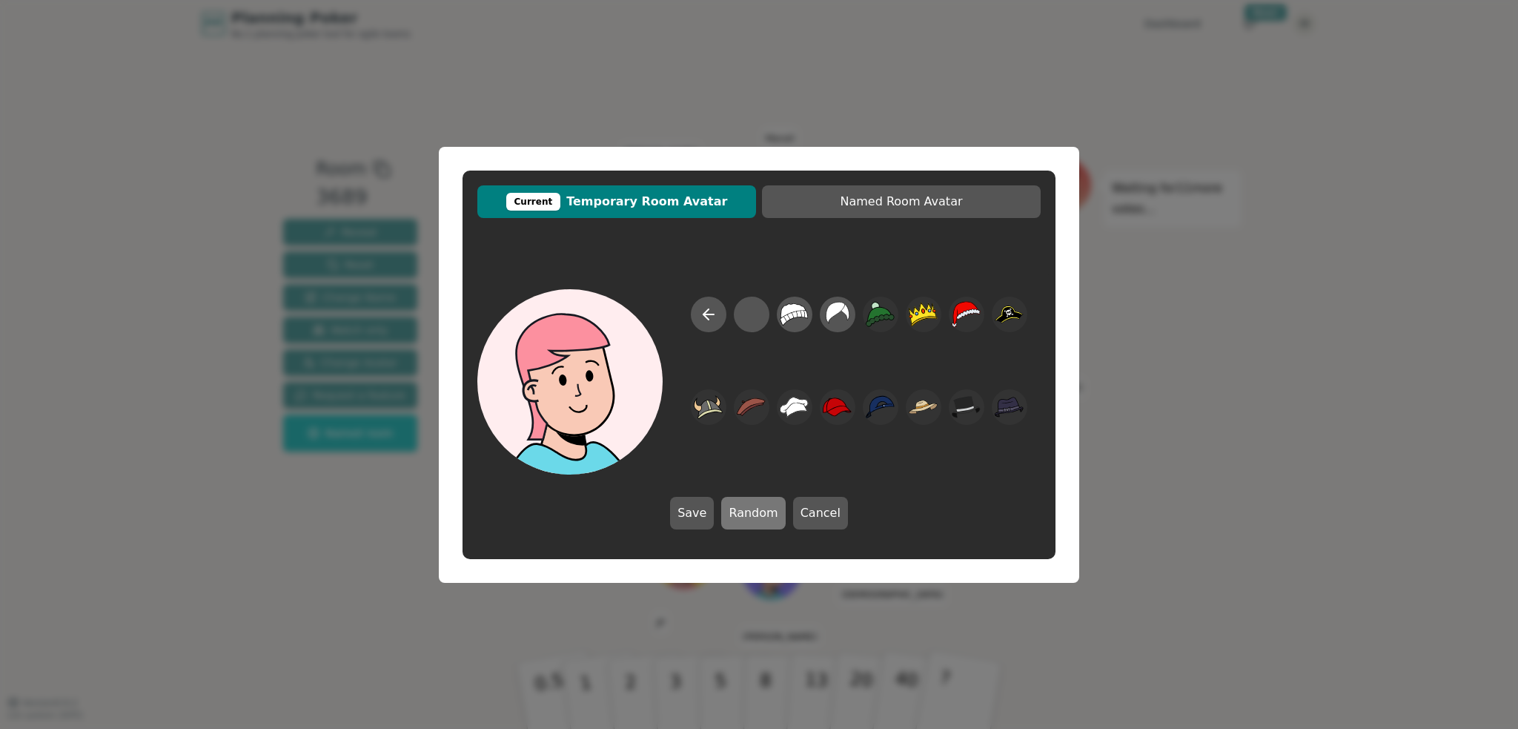
click at [752, 515] on button "Random" at bounding box center [753, 513] width 64 height 33
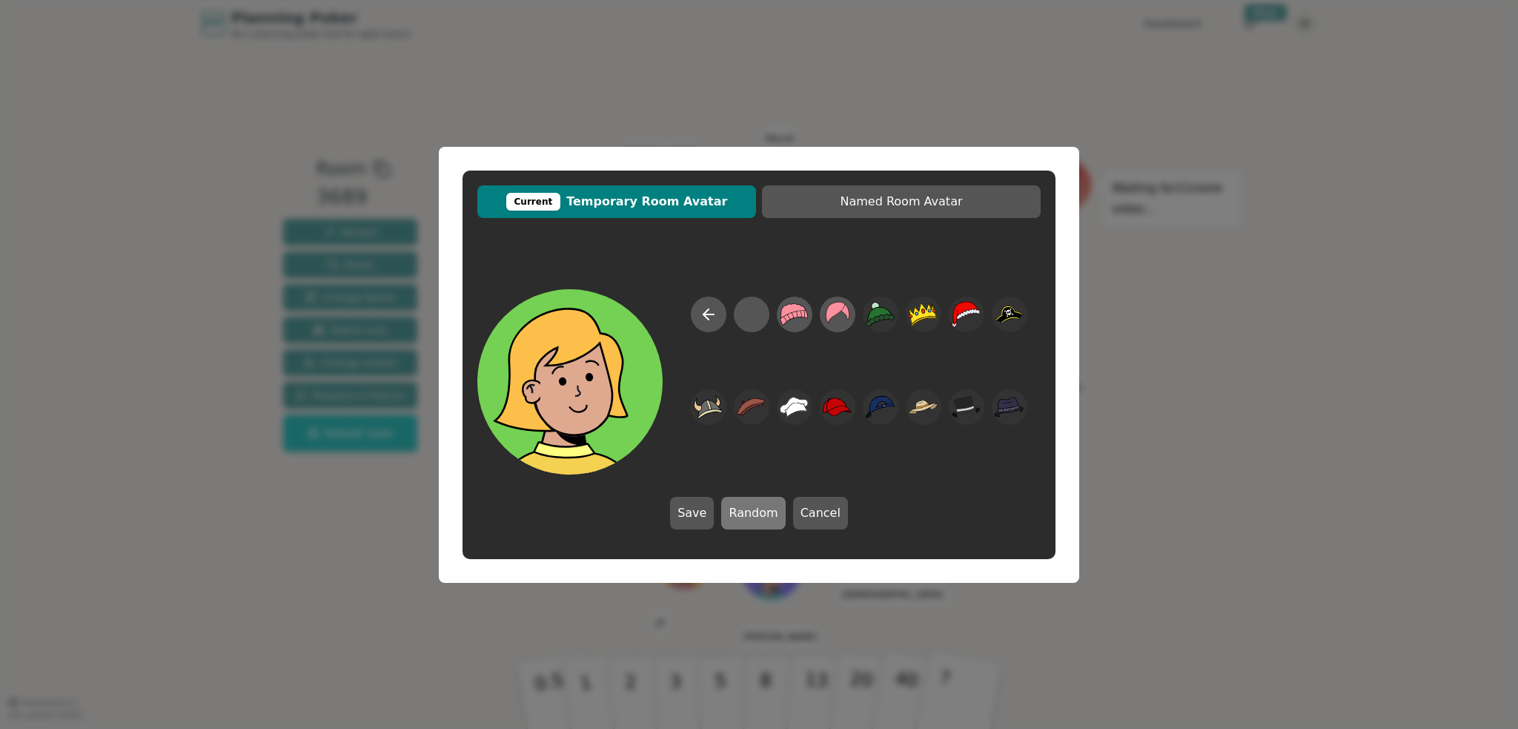
click at [752, 515] on button "Random" at bounding box center [753, 513] width 64 height 33
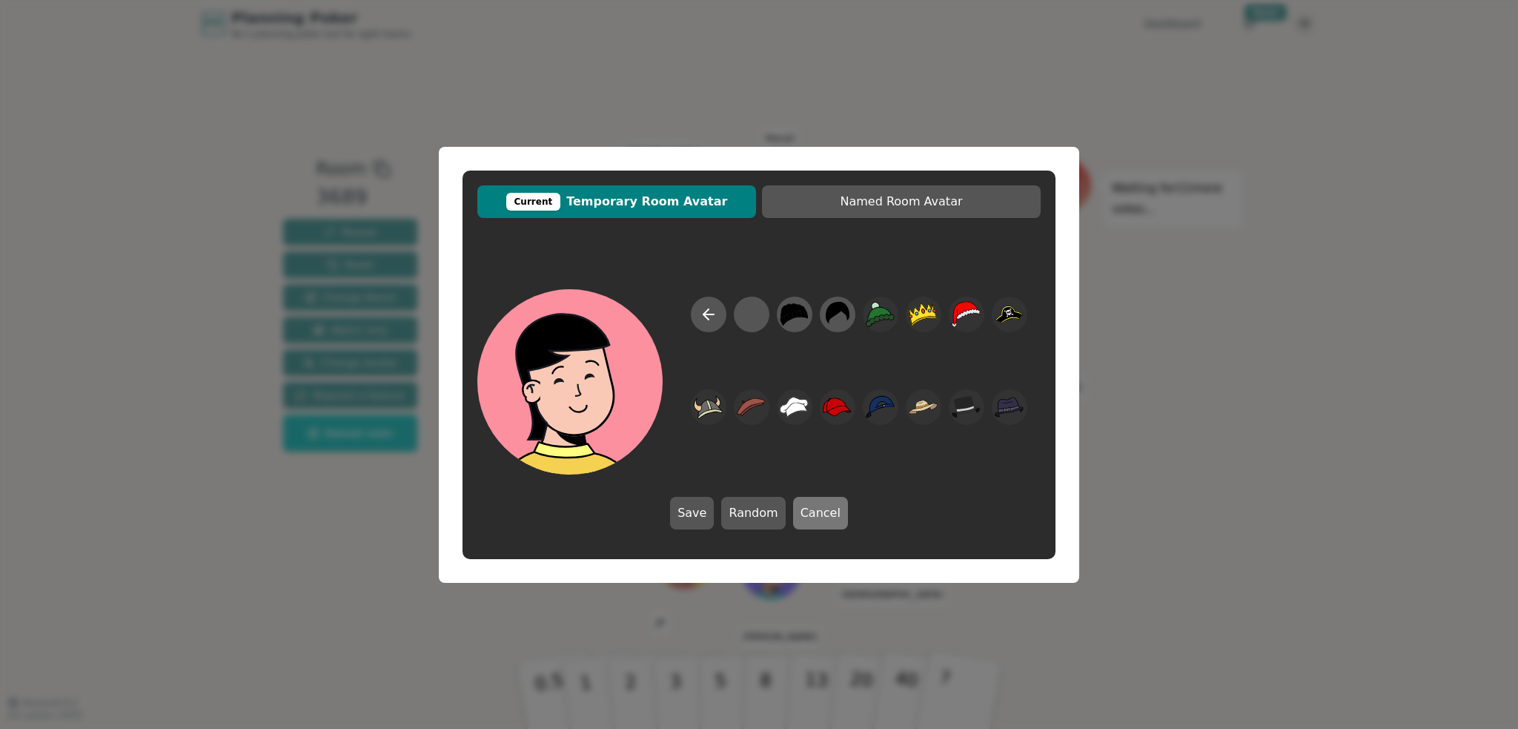
click at [803, 503] on button "Cancel" at bounding box center [820, 513] width 55 height 33
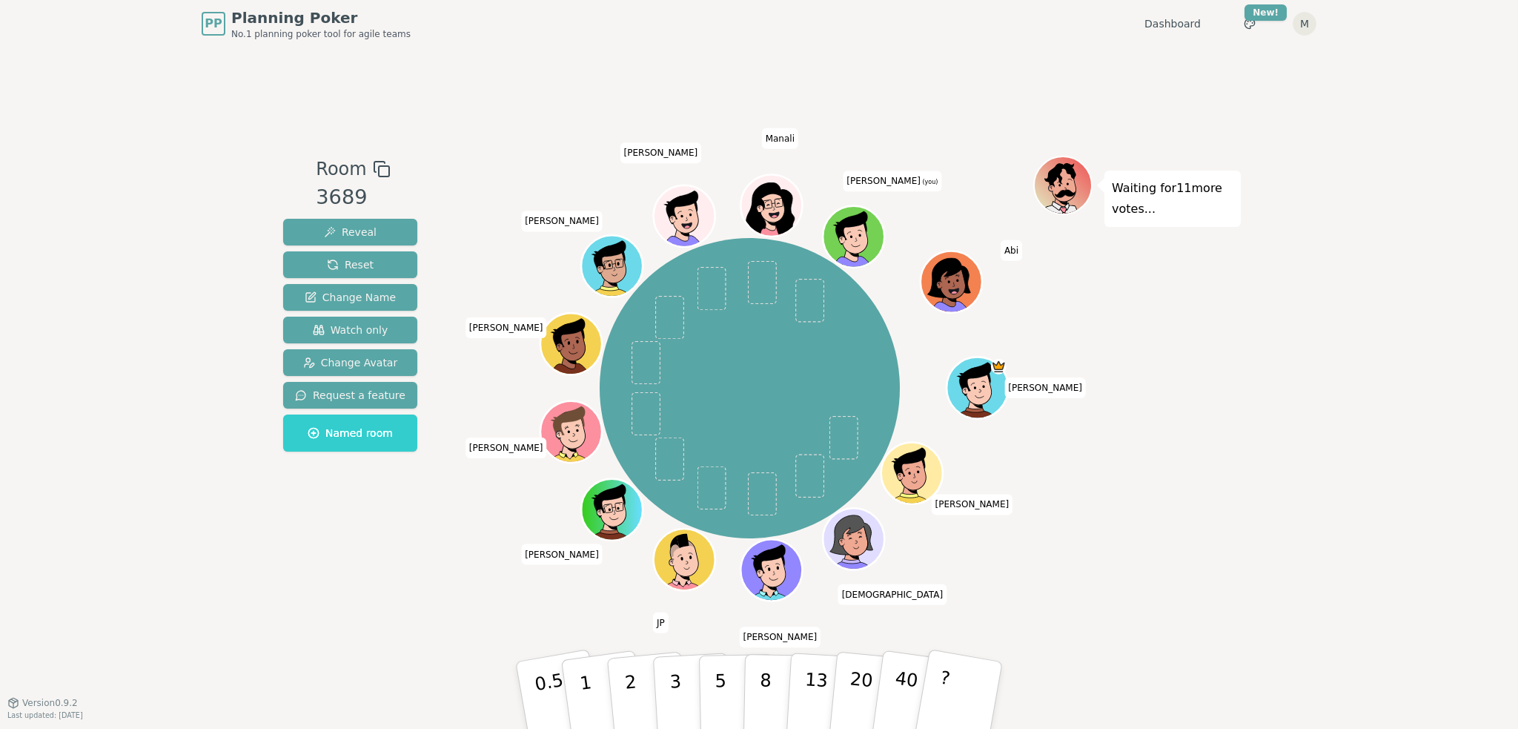
click at [1316, 432] on div "PP Planning Poker No.1 planning poker tool for agile teams Dashboard Toggle the…" at bounding box center [759, 364] width 1518 height 729
click at [1290, 337] on div "PP Planning Poker No.1 planning poker tool for agile teams Dashboard Toggle the…" at bounding box center [759, 364] width 1518 height 729
click at [705, 681] on button "5" at bounding box center [737, 695] width 76 height 113
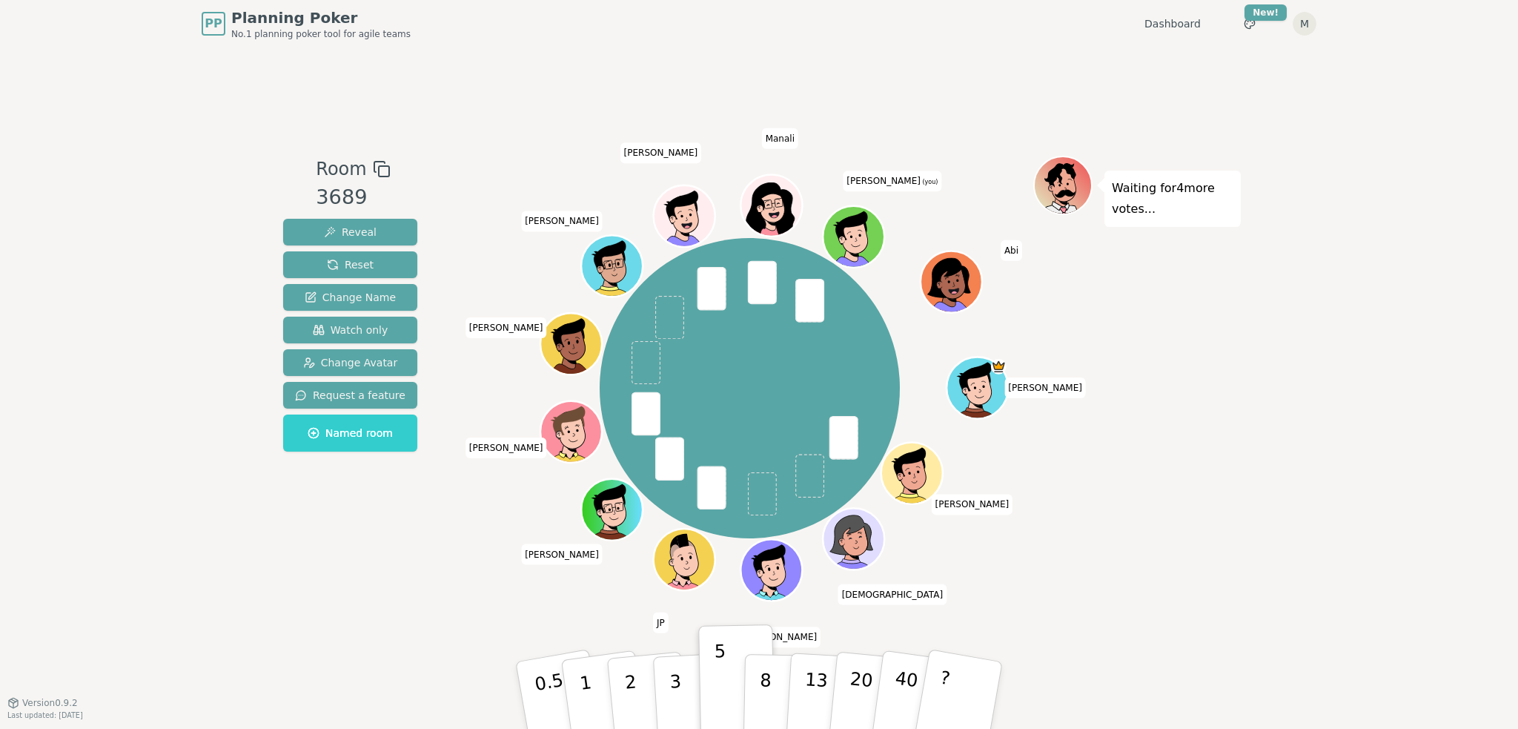
click at [1213, 551] on div "Waiting for 4 more votes..." at bounding box center [1137, 374] width 208 height 437
click at [667, 684] on button "3" at bounding box center [692, 695] width 81 height 116
click at [1138, 577] on div "Waiting for 2 more votes..." at bounding box center [1137, 374] width 208 height 437
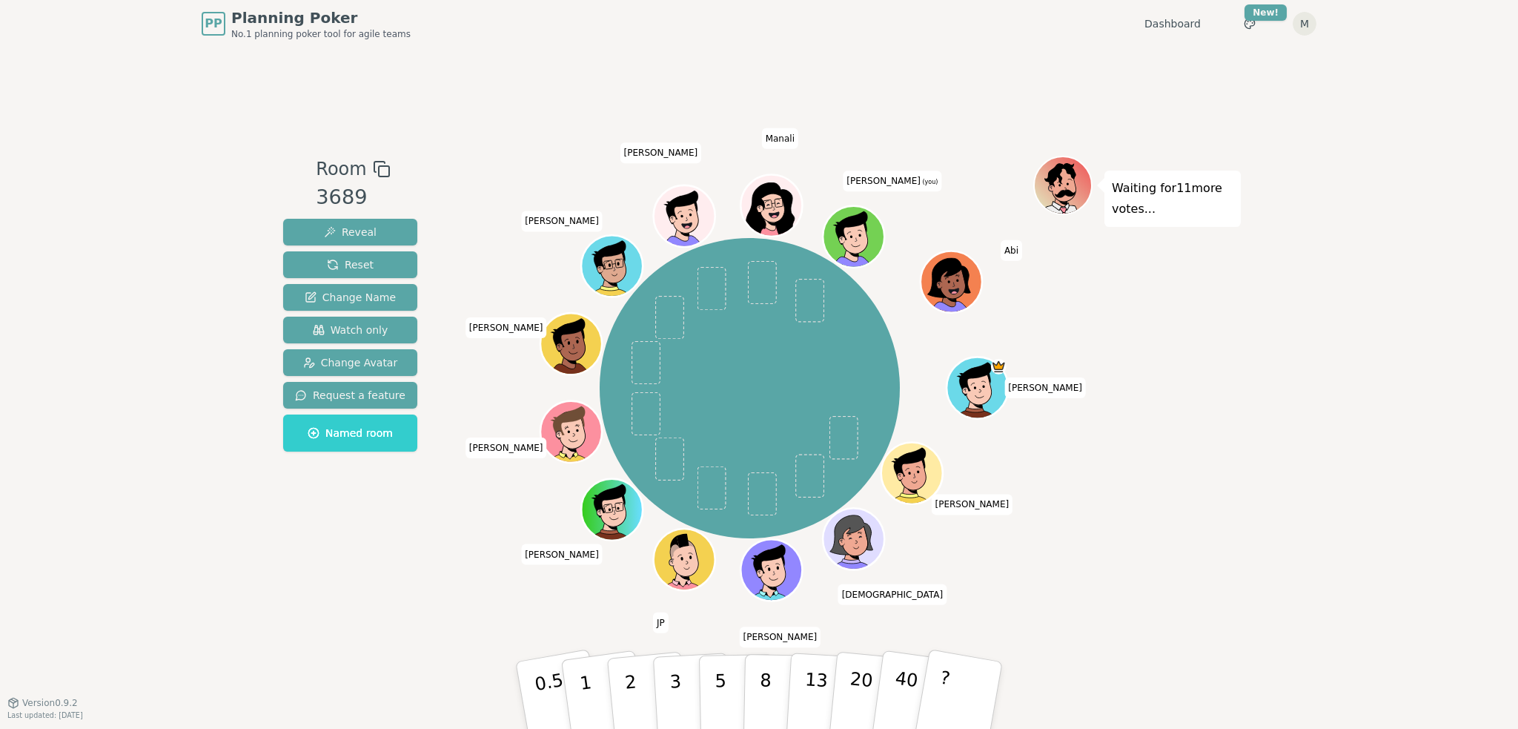
click at [1350, 520] on div "PP Planning Poker No.1 planning poker tool for agile teams Dashboard Toggle the…" at bounding box center [759, 364] width 1518 height 729
click at [640, 699] on button "2" at bounding box center [648, 696] width 84 height 118
click at [1282, 536] on div "PP Planning Poker No.1 planning poker tool for agile teams Dashboard Toggle the…" at bounding box center [759, 364] width 1518 height 729
click at [663, 675] on button "3" at bounding box center [692, 695] width 81 height 116
click at [1022, 566] on div "[PERSON_NAME] [PERSON_NAME] [PERSON_NAME] [PERSON_NAME] [PERSON_NAME] [PERSON_N…" at bounding box center [749, 387] width 567 height 411
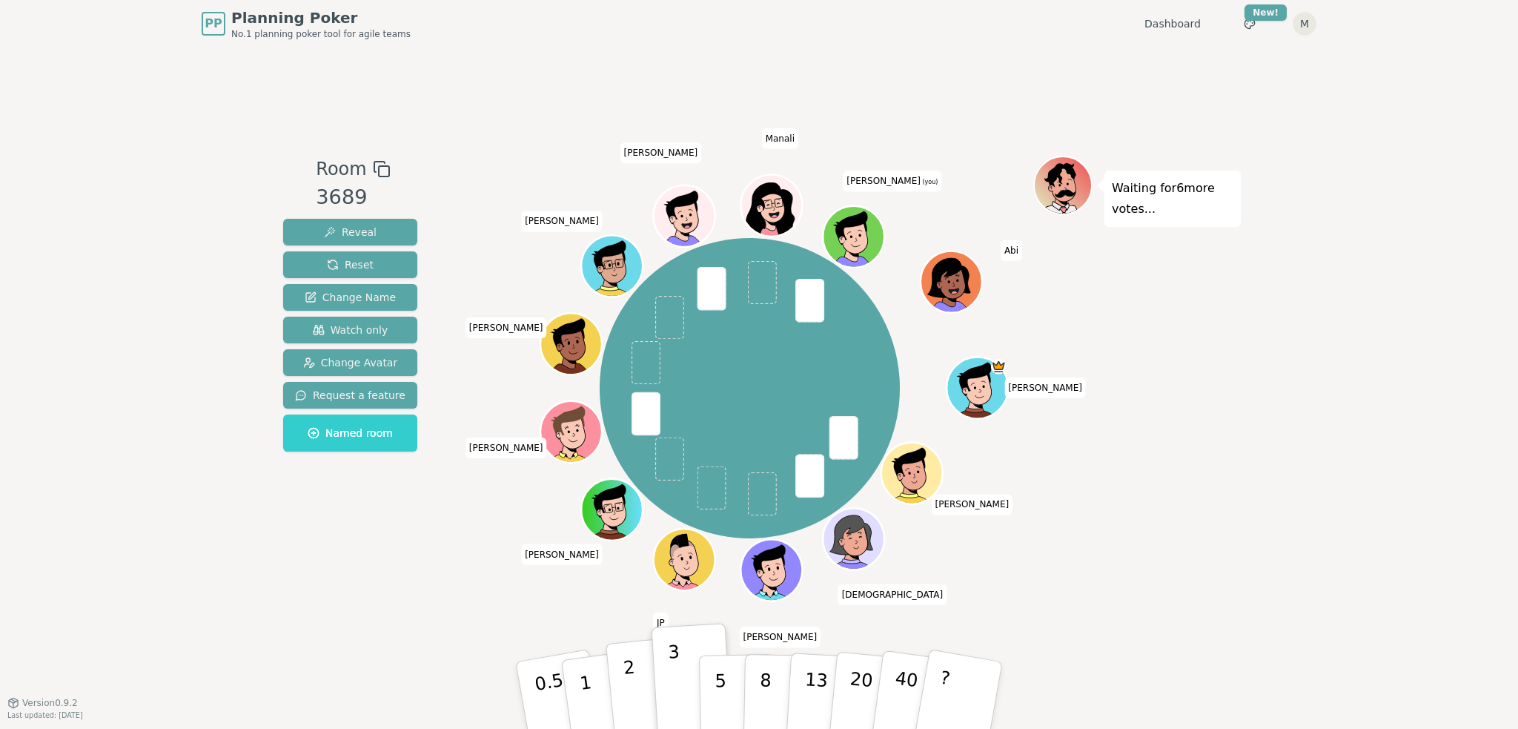
click at [631, 669] on p "2" at bounding box center [632, 697] width 19 height 81
click at [1157, 586] on div "Waiting for 5 more votes..." at bounding box center [1137, 374] width 208 height 437
click at [1219, 561] on div "Waiting for 5 more votes..." at bounding box center [1137, 374] width 208 height 437
click at [672, 663] on p "3" at bounding box center [677, 696] width 16 height 81
drag, startPoint x: 165, startPoint y: 83, endPoint x: 1266, endPoint y: 406, distance: 1147.9
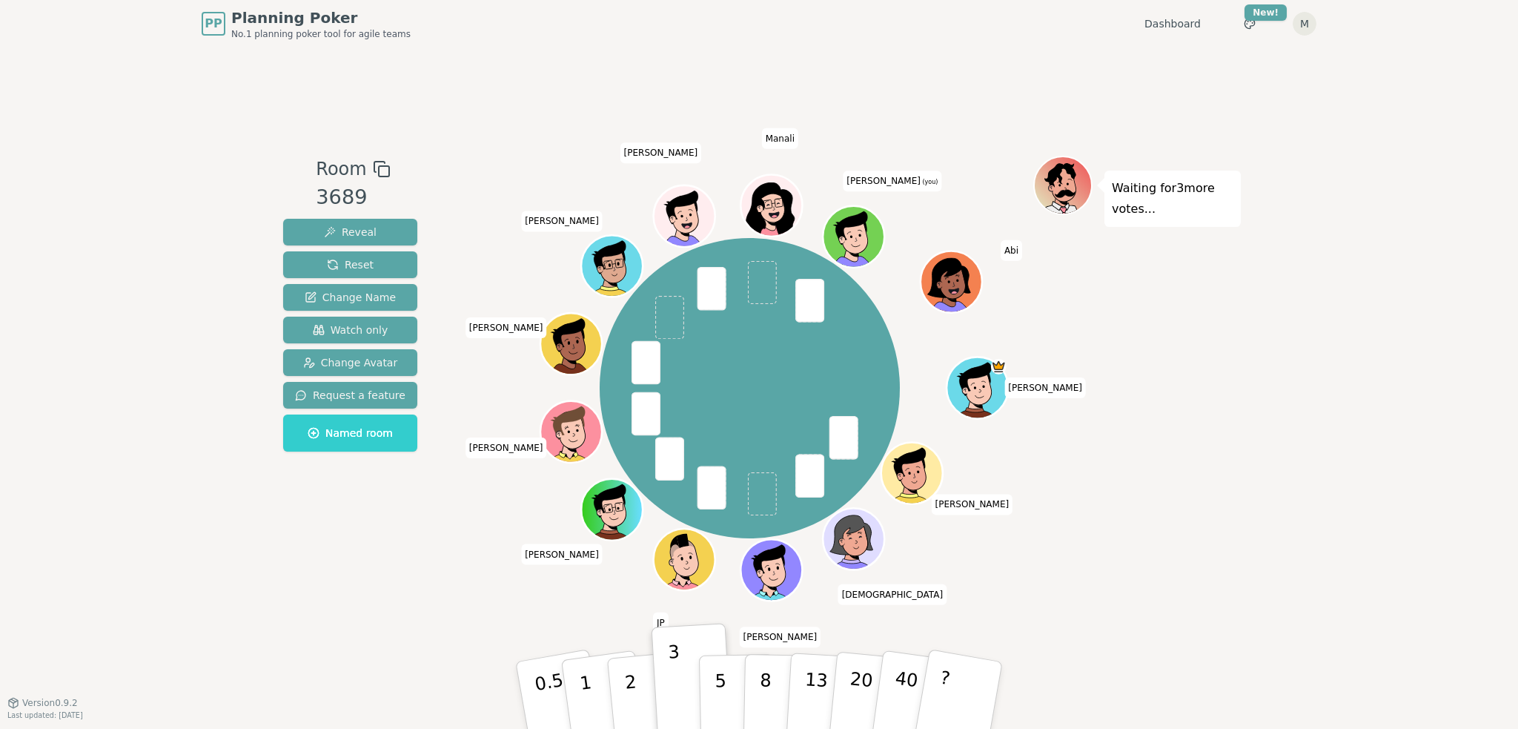
click at [1266, 406] on div "PP Planning Poker No.1 planning poker tool for agile teams Dashboard Toggle the…" at bounding box center [759, 364] width 1518 height 729
click at [680, 684] on button "3" at bounding box center [692, 695] width 81 height 116
click at [1193, 530] on div "Waiting for 5 more votes..." at bounding box center [1137, 374] width 208 height 437
click at [1215, 334] on div "Waiting for 3 more votes..." at bounding box center [1137, 374] width 208 height 437
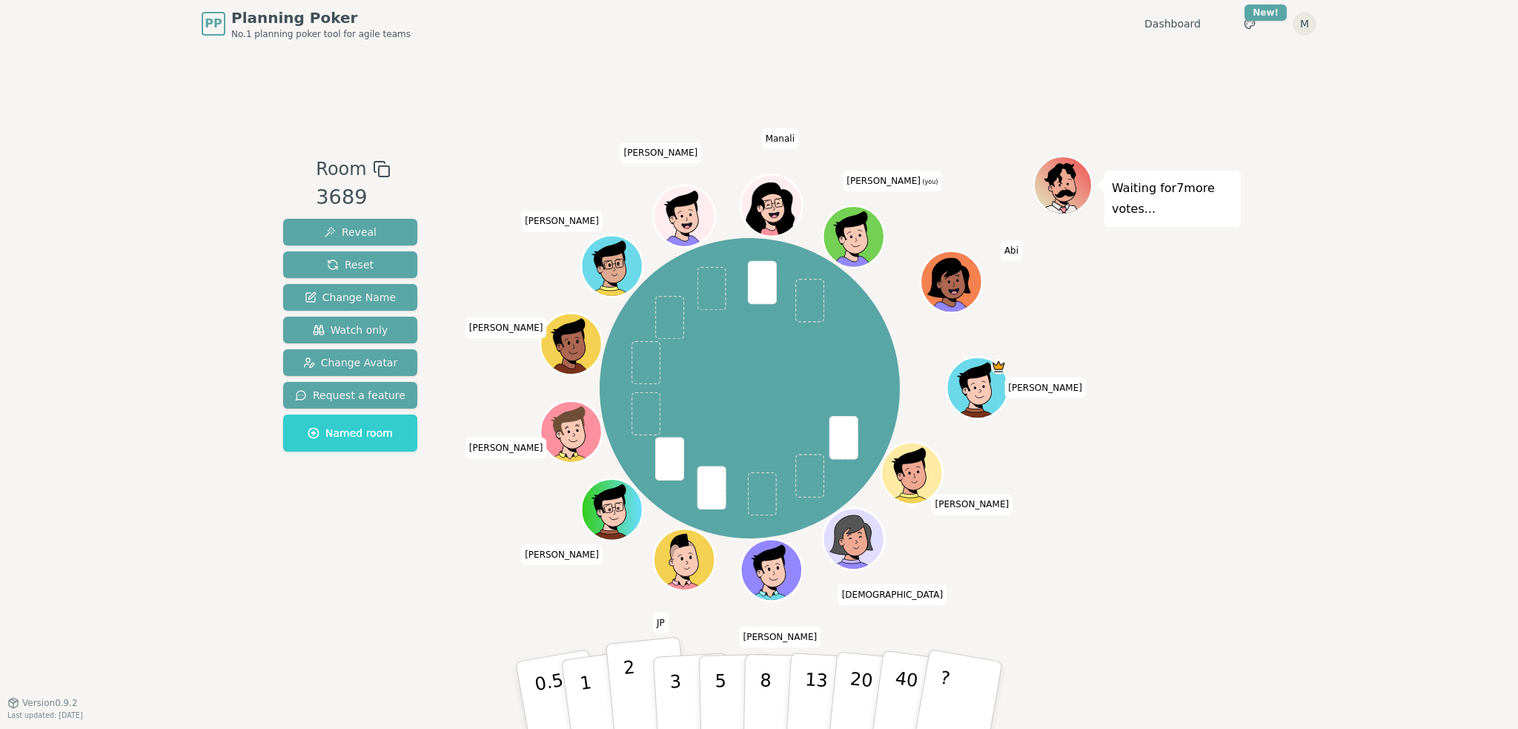
click at [644, 676] on button "2" at bounding box center [648, 696] width 84 height 118
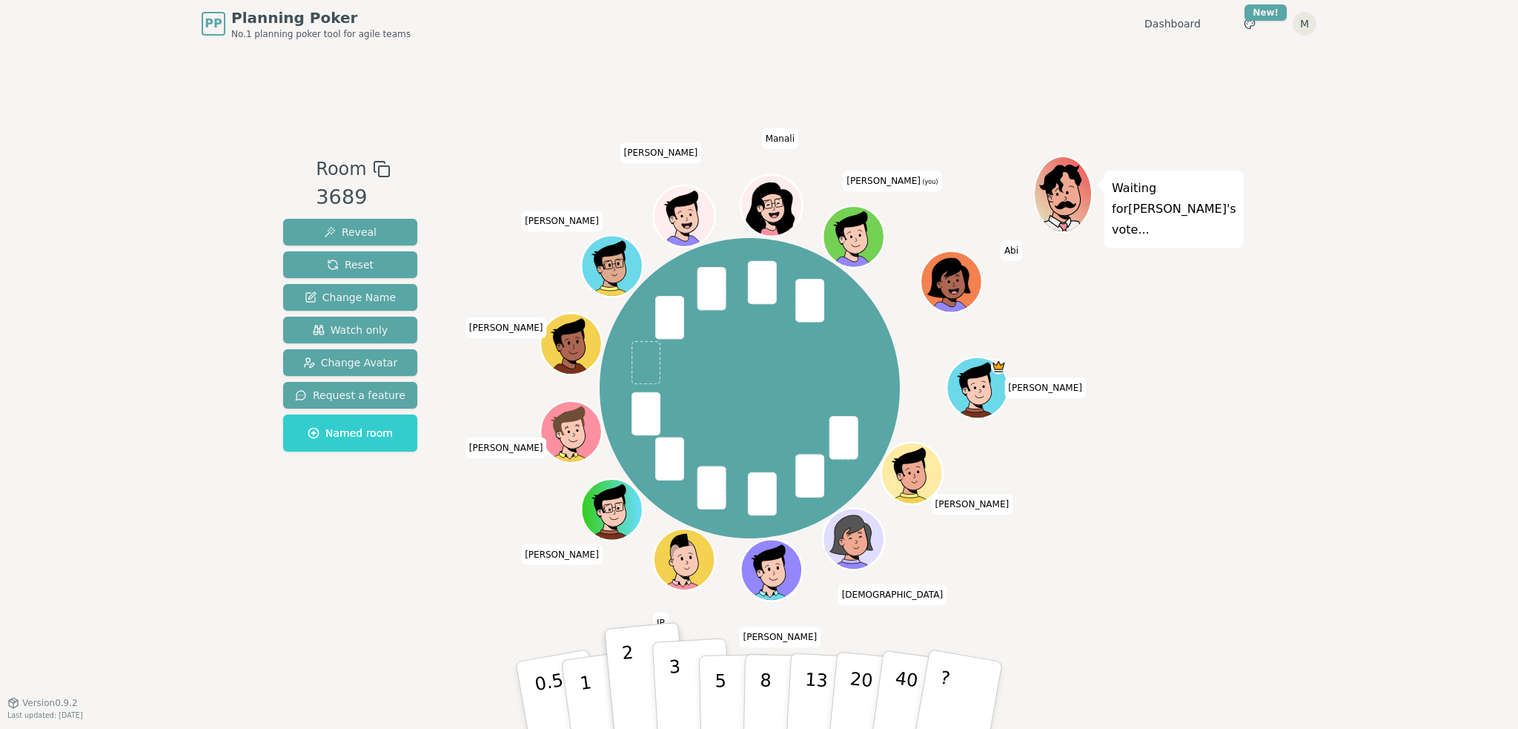
click at [676, 663] on p "3" at bounding box center [677, 696] width 16 height 81
click at [1121, 553] on div "Waiting for [PERSON_NAME] 's vote..." at bounding box center [1137, 374] width 208 height 437
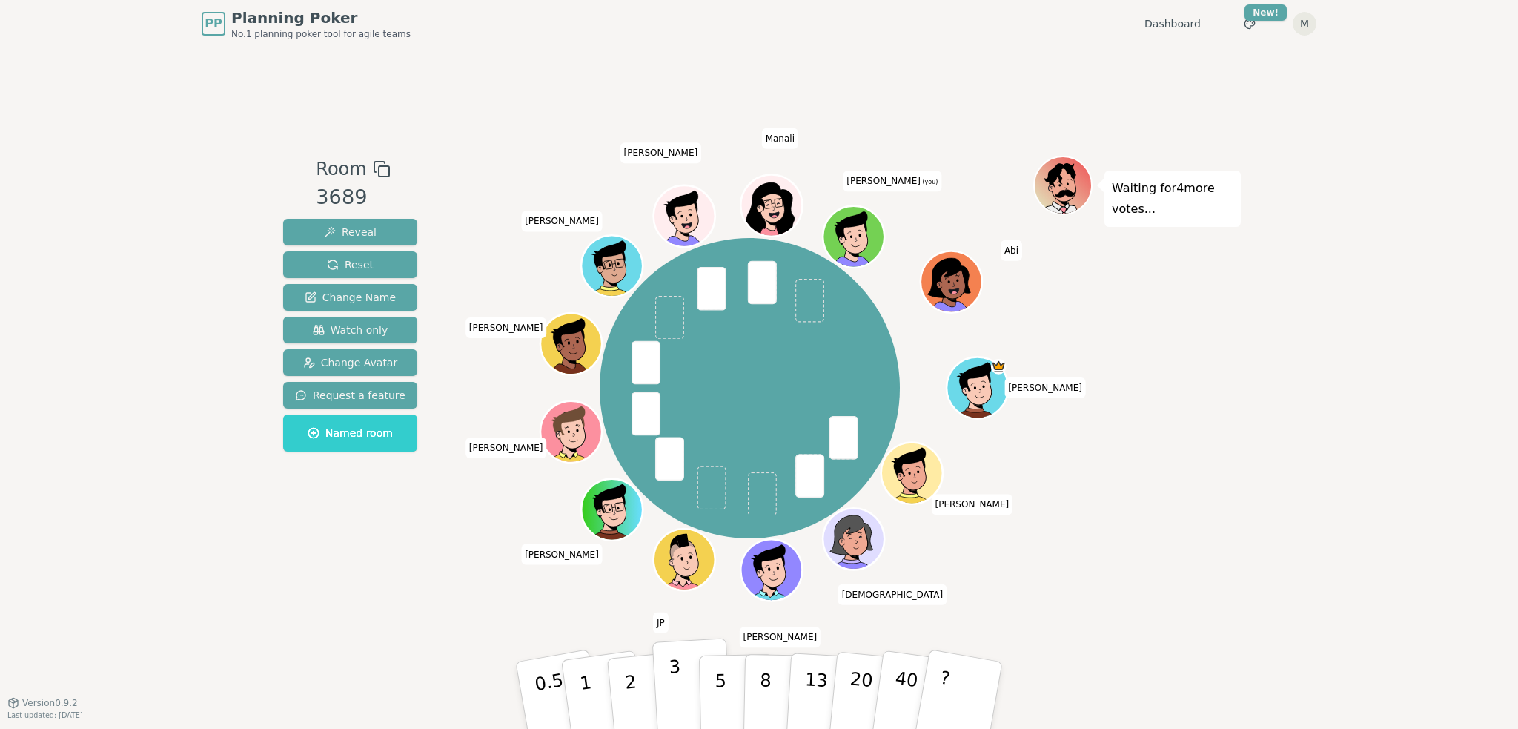
click at [677, 686] on p "3" at bounding box center [677, 696] width 16 height 81
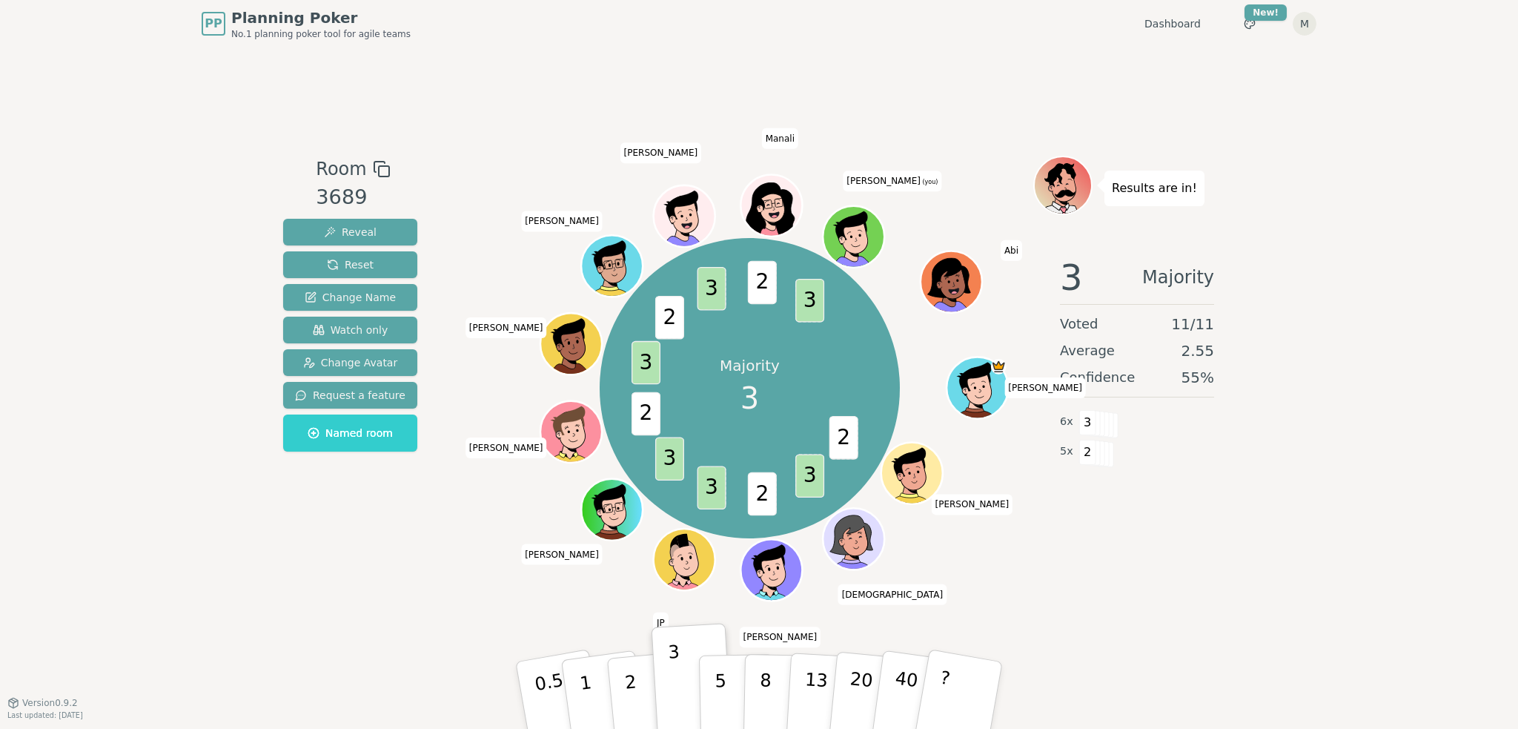
click at [1121, 619] on div "Room 3689 Reveal Reset Change Name Watch only Change Avatar Request a feature N…" at bounding box center [759, 374] width 964 height 654
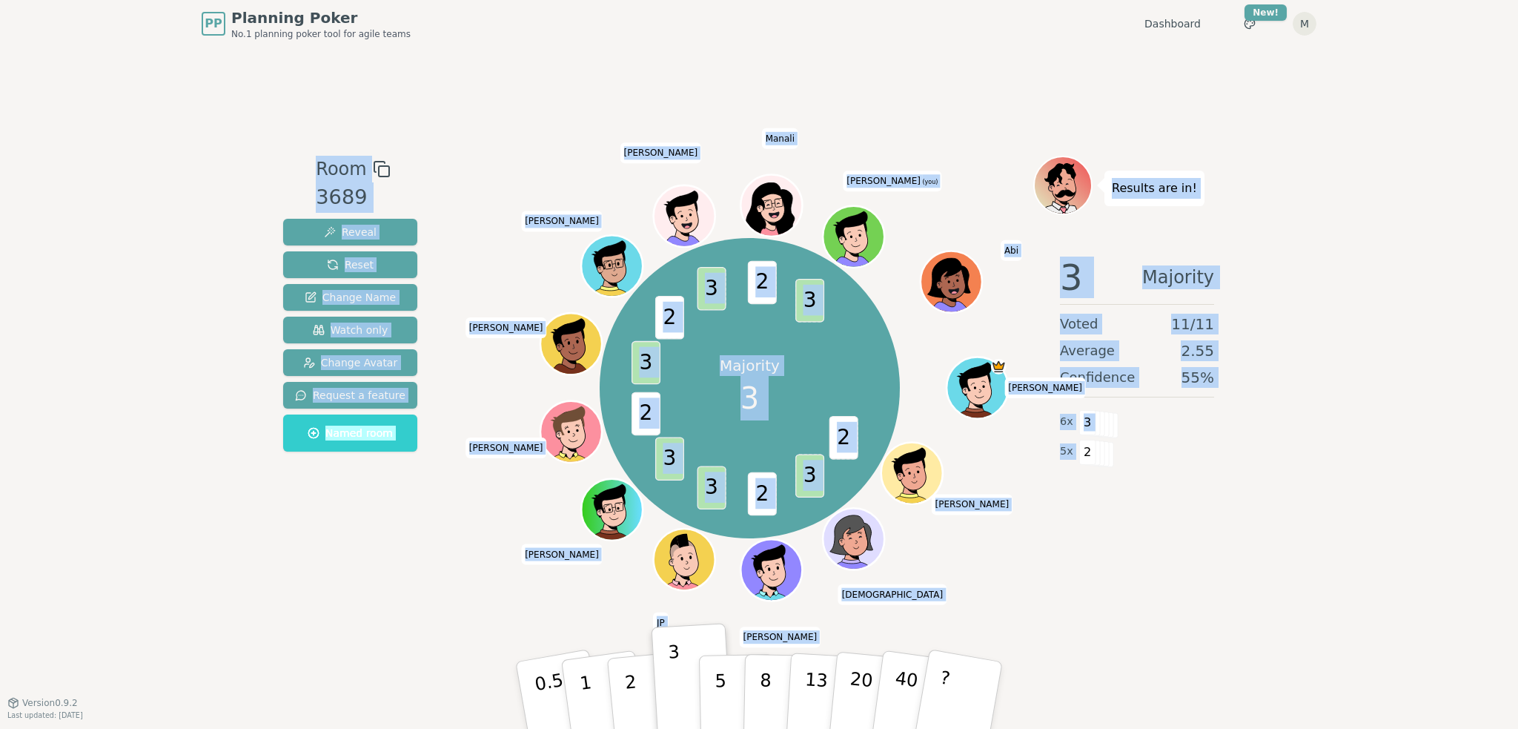
drag, startPoint x: 264, startPoint y: 103, endPoint x: 1303, endPoint y: 544, distance: 1128.9
click at [1303, 544] on div "PP Planning Poker No.1 planning poker tool for agile teams Dashboard Toggle the…" at bounding box center [759, 364] width 1518 height 729
drag, startPoint x: 1302, startPoint y: 547, endPoint x: 320, endPoint y: 29, distance: 1109.7
click at [320, 29] on div "PP Planning Poker No.1 planning poker tool for agile teams Dashboard Toggle the…" at bounding box center [759, 364] width 1518 height 729
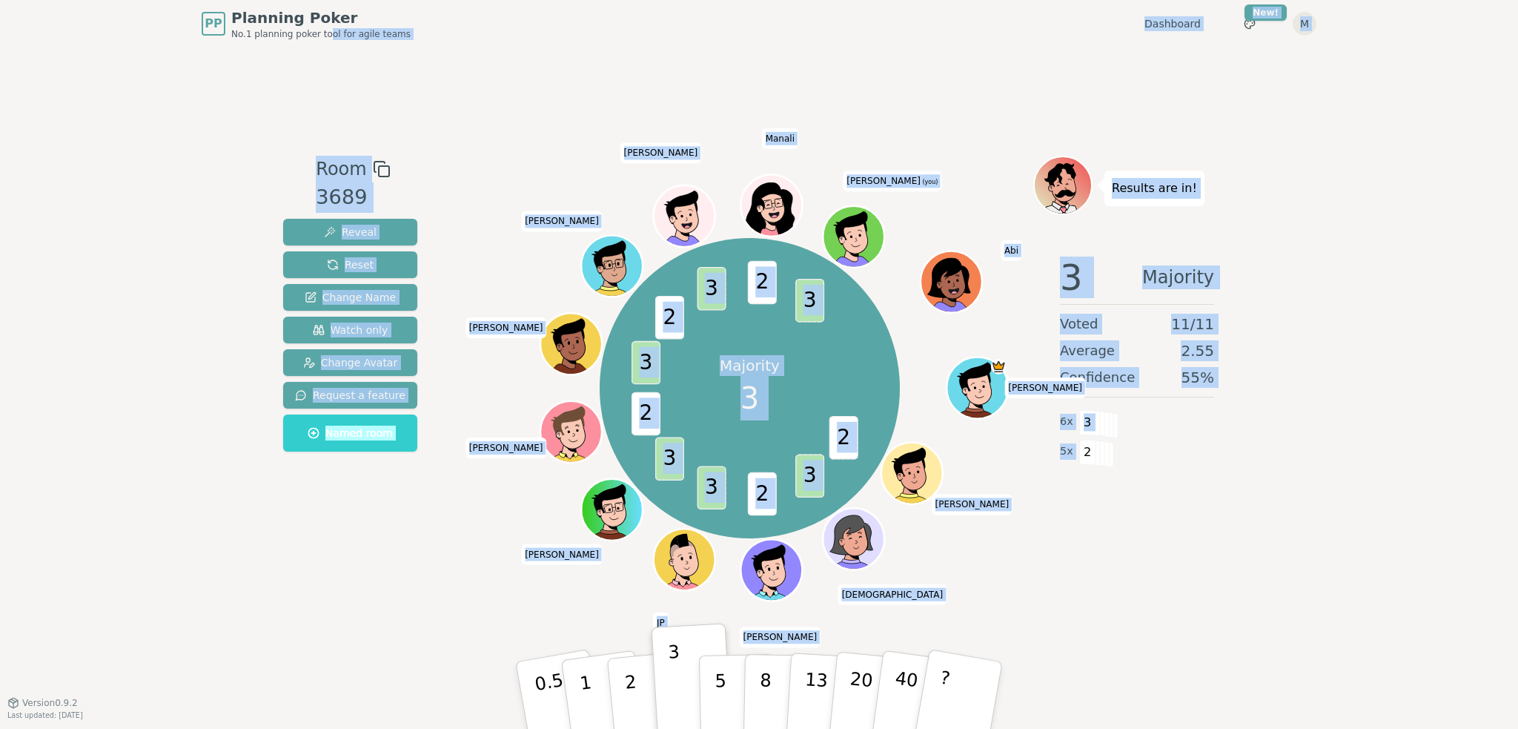
click at [280, 119] on div "Room 3689 Reveal Reset Change Name Watch only Change Avatar Request a feature N…" at bounding box center [759, 374] width 964 height 654
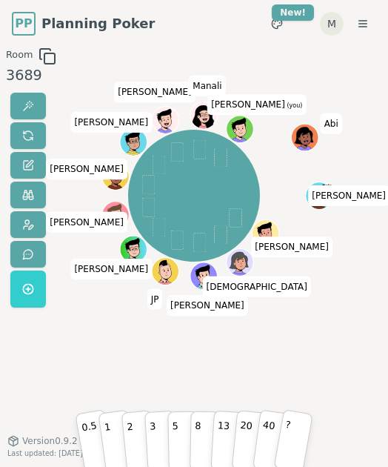
drag, startPoint x: 276, startPoint y: 359, endPoint x: 289, endPoint y: 354, distance: 13.9
click at [276, 359] on div "[PERSON_NAME] [PERSON_NAME] [PERSON_NAME] [PERSON_NAME] [PERSON_NAME] [PERSON_N…" at bounding box center [194, 251] width 190 height 408
click at [183, 343] on div "[PERSON_NAME] [PERSON_NAME] [PERSON_NAME] [PERSON_NAME] [PERSON_NAME] [PERSON_N…" at bounding box center [194, 251] width 190 height 408
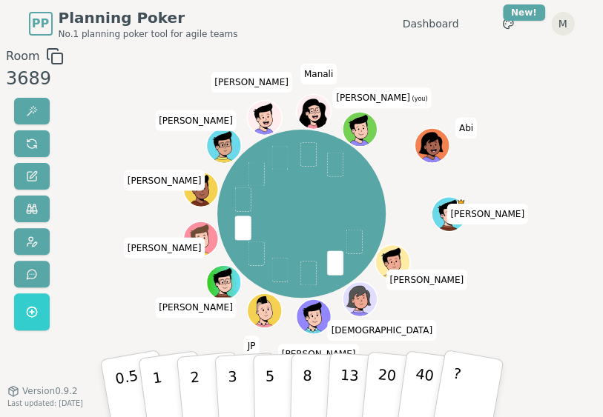
scroll to position [37, 0]
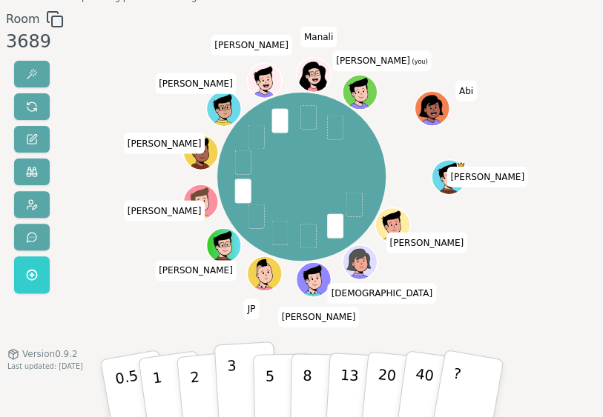
click at [231, 374] on p "3" at bounding box center [232, 389] width 13 height 66
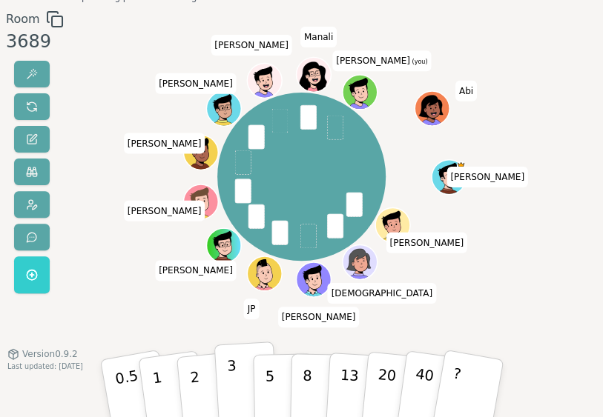
click at [245, 371] on button "3" at bounding box center [245, 388] width 64 height 92
click at [181, 300] on div "[PERSON_NAME] [PERSON_NAME] [PERSON_NAME] [PERSON_NAME] [PERSON_NAME] [PERSON_N…" at bounding box center [301, 176] width 319 height 279
click at [199, 389] on button "2" at bounding box center [208, 387] width 67 height 94
click at [90, 247] on div "Room 3689 [PERSON_NAME] [PERSON_NAME] [PERSON_NAME] [PERSON_NAME] [PERSON_NAME]…" at bounding box center [301, 214] width 603 height 408
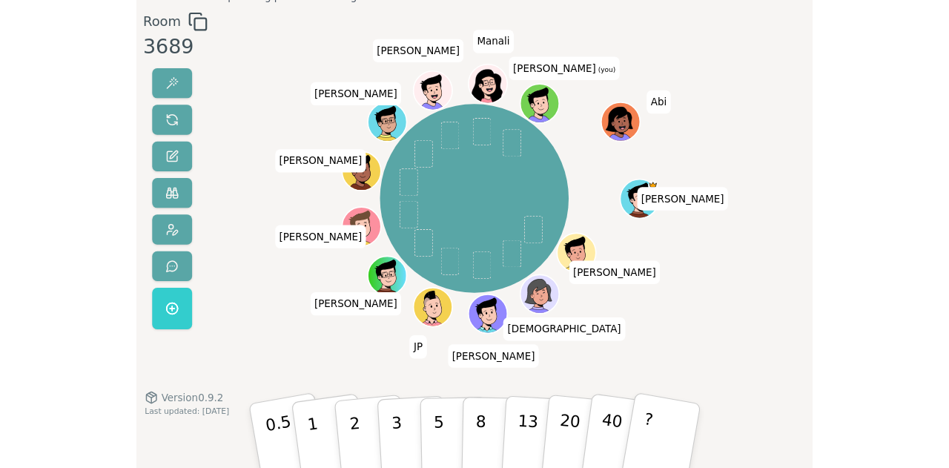
scroll to position [0, 0]
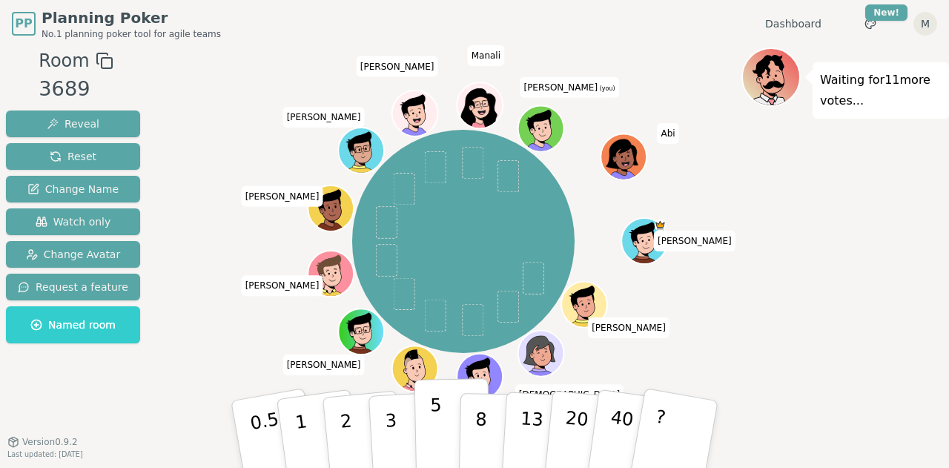
click at [453, 428] on button "5" at bounding box center [452, 434] width 76 height 113
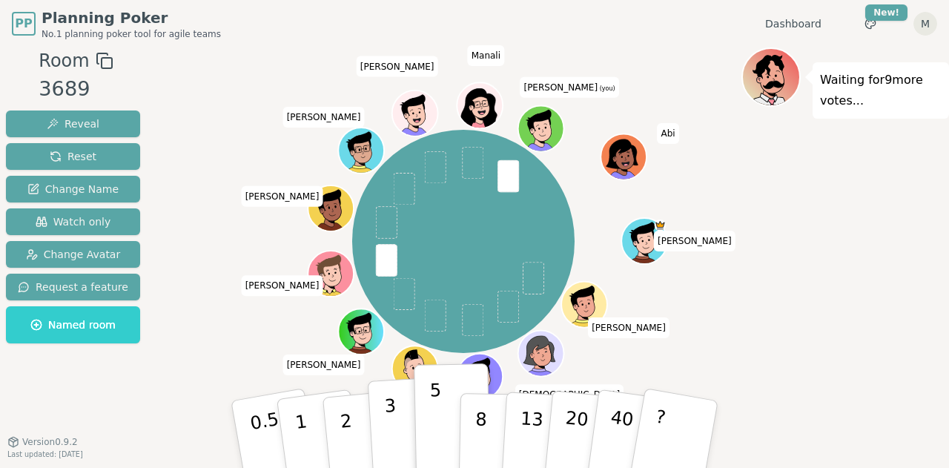
click at [398, 454] on button "3" at bounding box center [408, 435] width 81 height 116
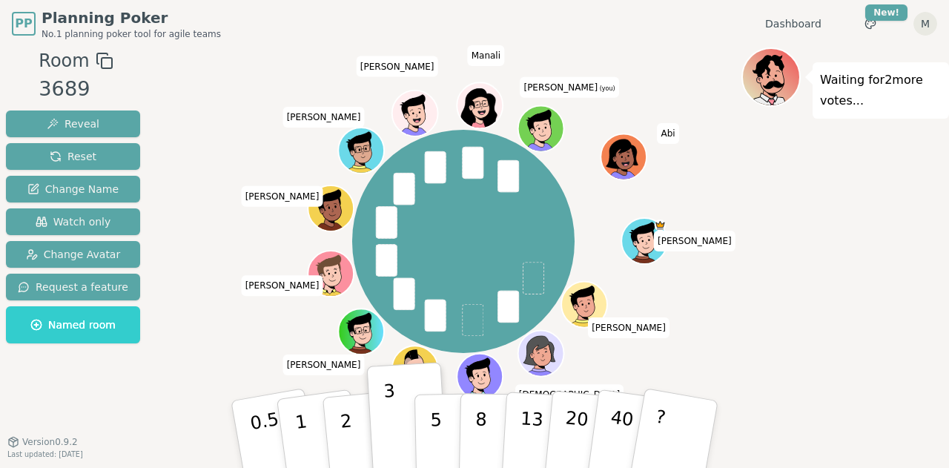
click at [686, 102] on div "[PERSON_NAME] [PERSON_NAME] [PERSON_NAME] [PERSON_NAME] [PERSON_NAME] [PERSON_N…" at bounding box center [463, 241] width 556 height 334
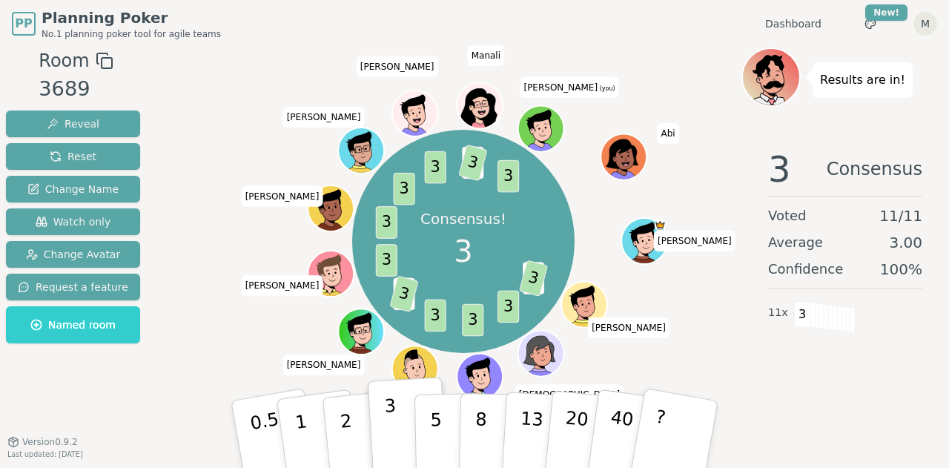
click at [390, 407] on p "3" at bounding box center [392, 435] width 16 height 81
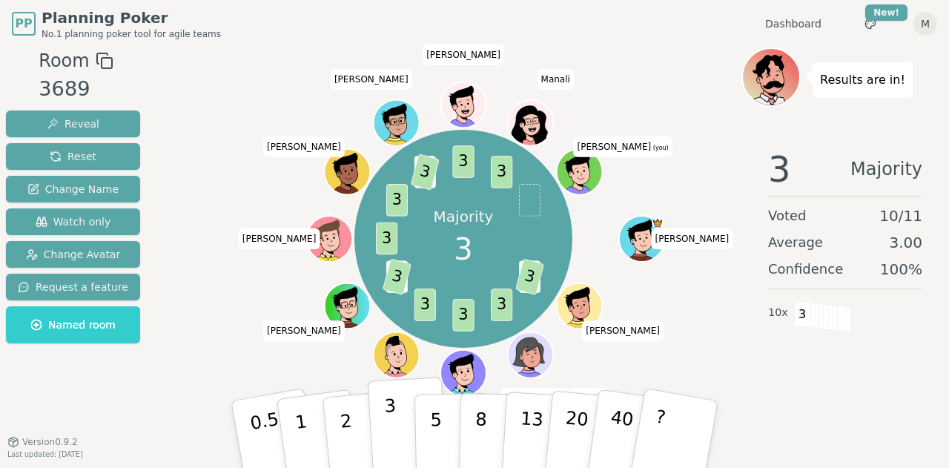
click at [405, 414] on button "3" at bounding box center [408, 435] width 81 height 116
